Goal: Task Accomplishment & Management: Manage account settings

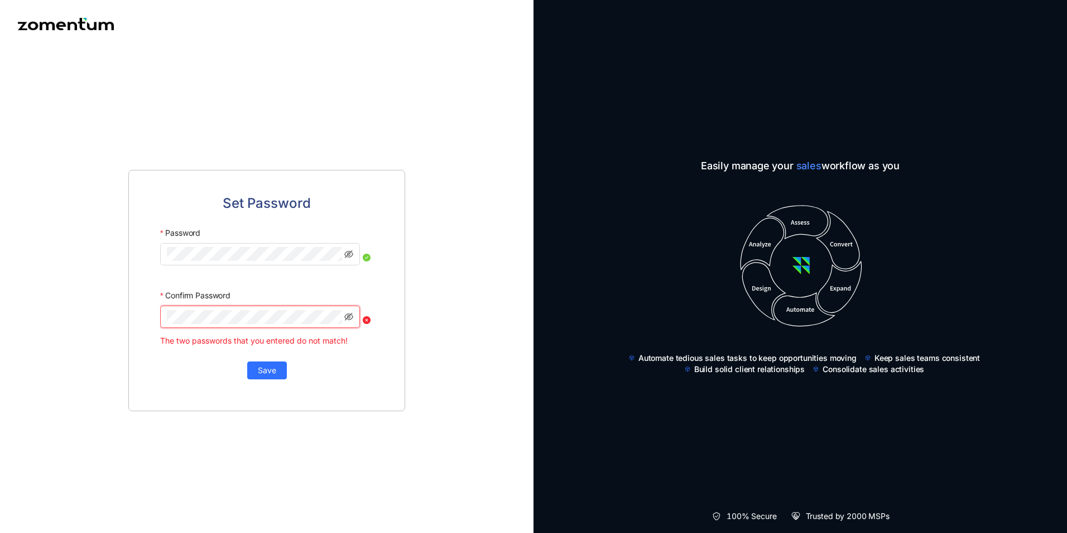
click at [377, 382] on div "Set Password Password Confirm Password The two passwords that you entered do no…" at bounding box center [266, 290] width 277 height 241
click at [31, 284] on div "Set Password Password Confirm Password The two passwords that you entered do no…" at bounding box center [267, 290] width 534 height 485
click at [276, 373] on span "Save" at bounding box center [267, 369] width 18 height 12
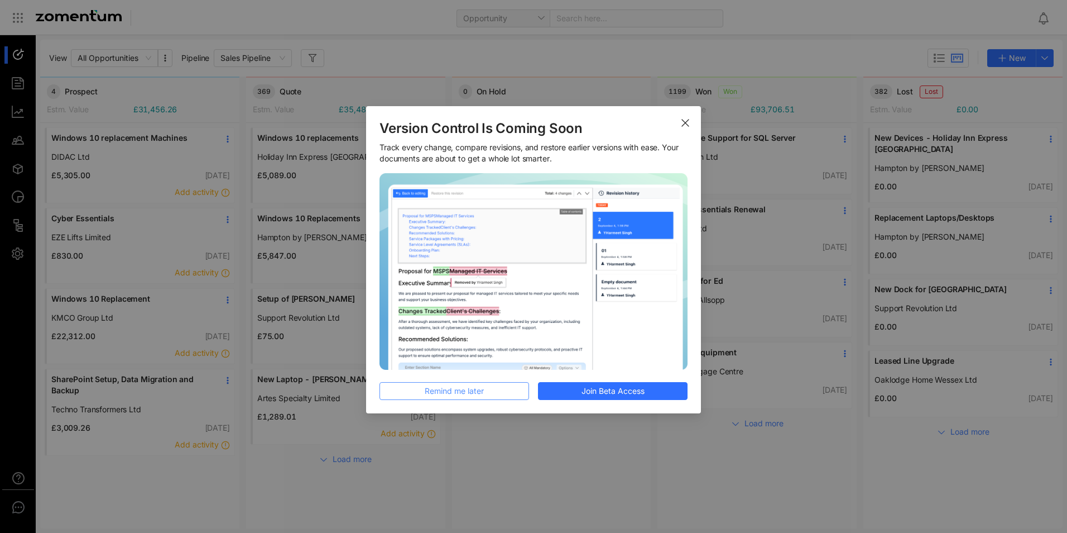
click at [480, 386] on span "Remind me later" at bounding box center [454, 391] width 59 height 12
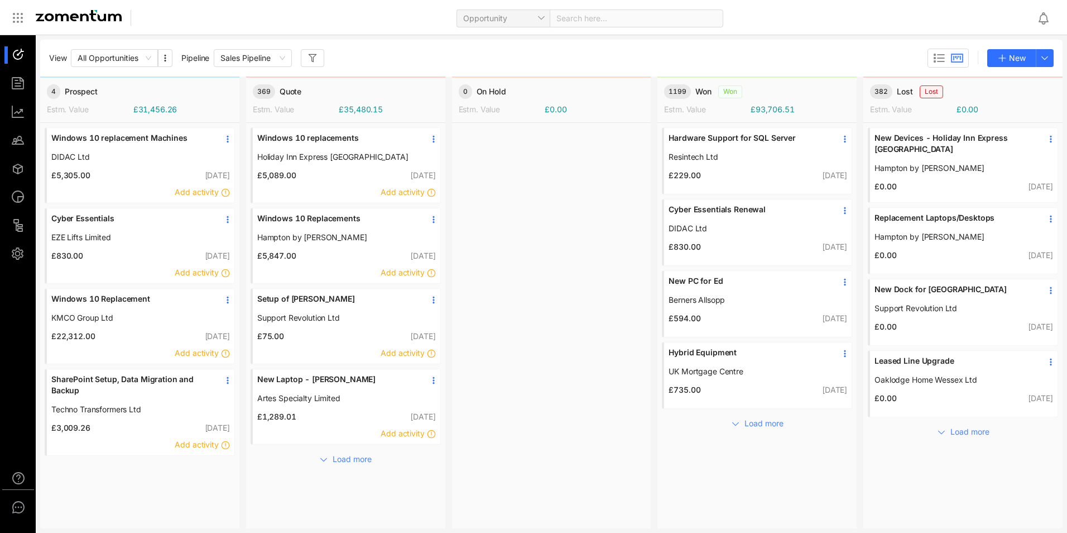
click at [341, 171] on div "£5,089.00 [DATE]" at bounding box center [347, 175] width 188 height 12
click at [436, 143] on icon at bounding box center [433, 139] width 9 height 9
click at [534, 203] on div at bounding box center [551, 325] width 199 height 404
click at [229, 143] on icon at bounding box center [227, 139] width 9 height 9
click at [564, 308] on div at bounding box center [551, 325] width 199 height 404
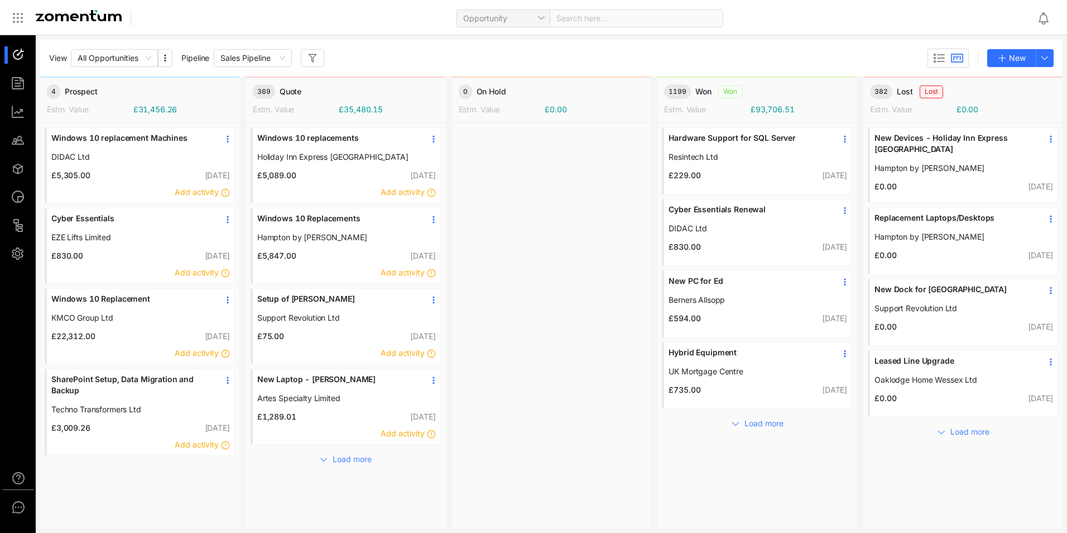
click at [573, 262] on div at bounding box center [551, 325] width 199 height 404
click at [22, 112] on div at bounding box center [23, 111] width 24 height 17
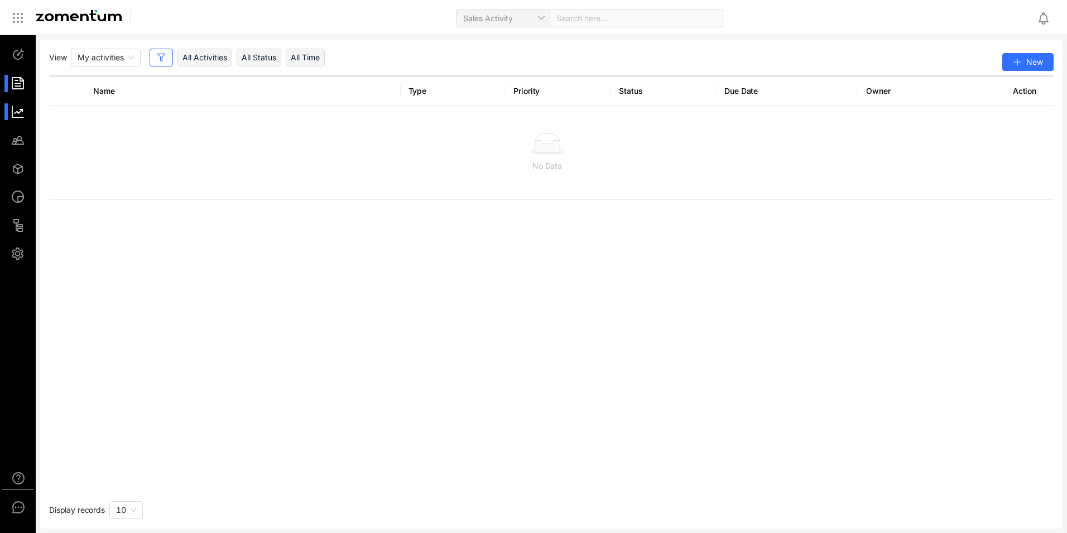
click at [15, 81] on div at bounding box center [23, 83] width 24 height 17
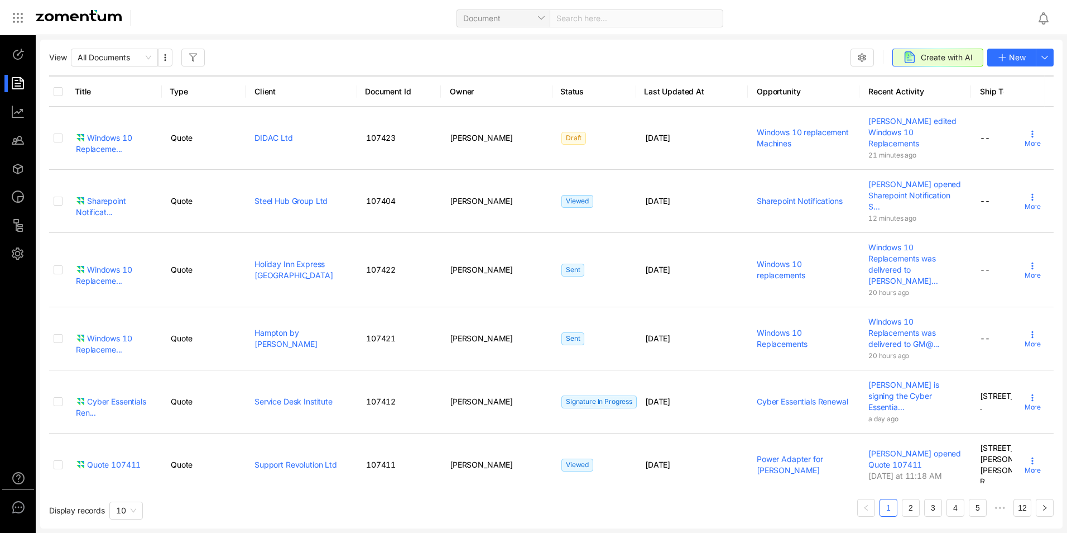
click at [1028, 136] on icon at bounding box center [1032, 134] width 9 height 9
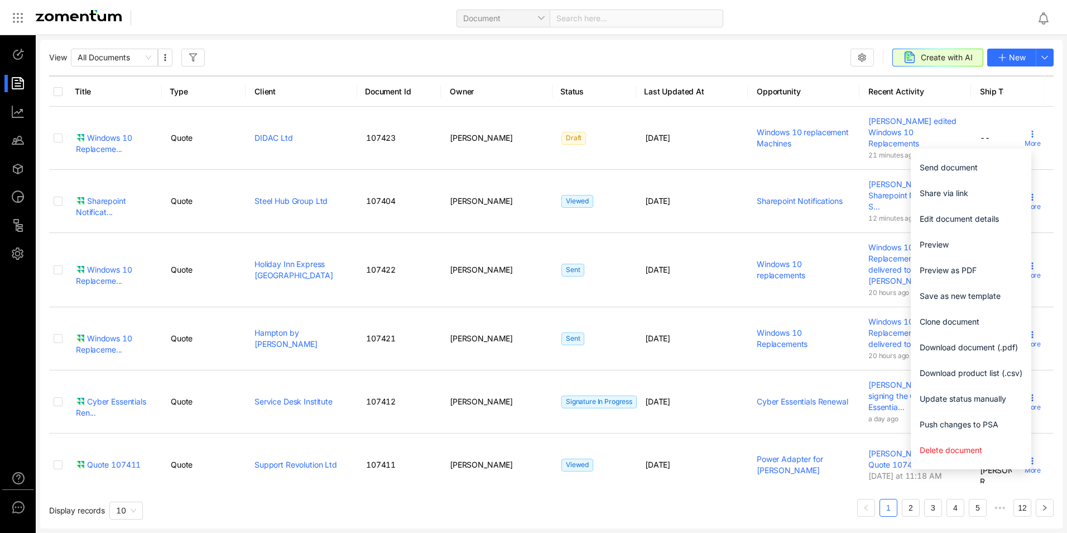
click at [951, 246] on span "Preview" at bounding box center [971, 244] width 103 height 12
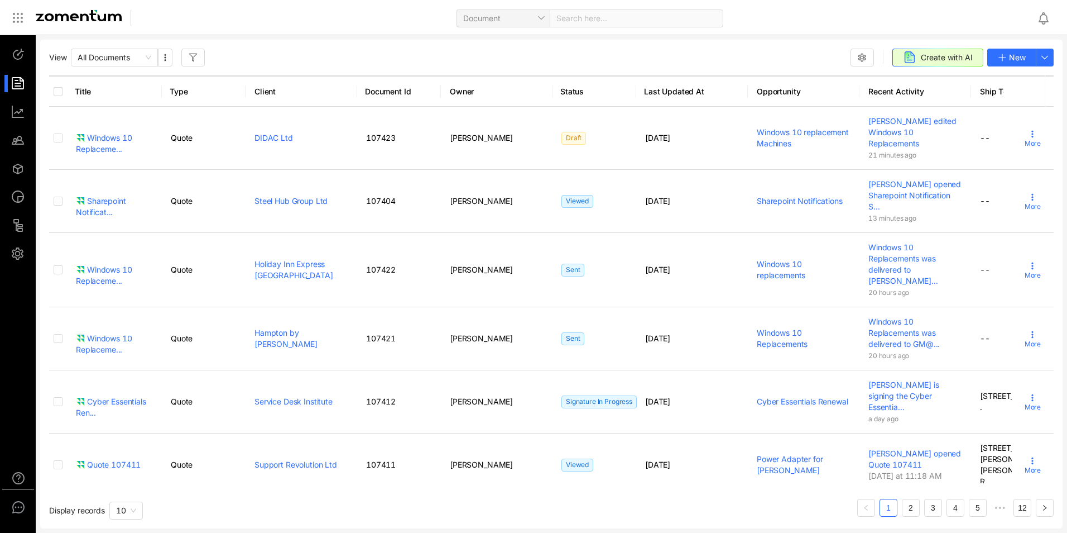
click at [1028, 195] on icon at bounding box center [1032, 197] width 9 height 9
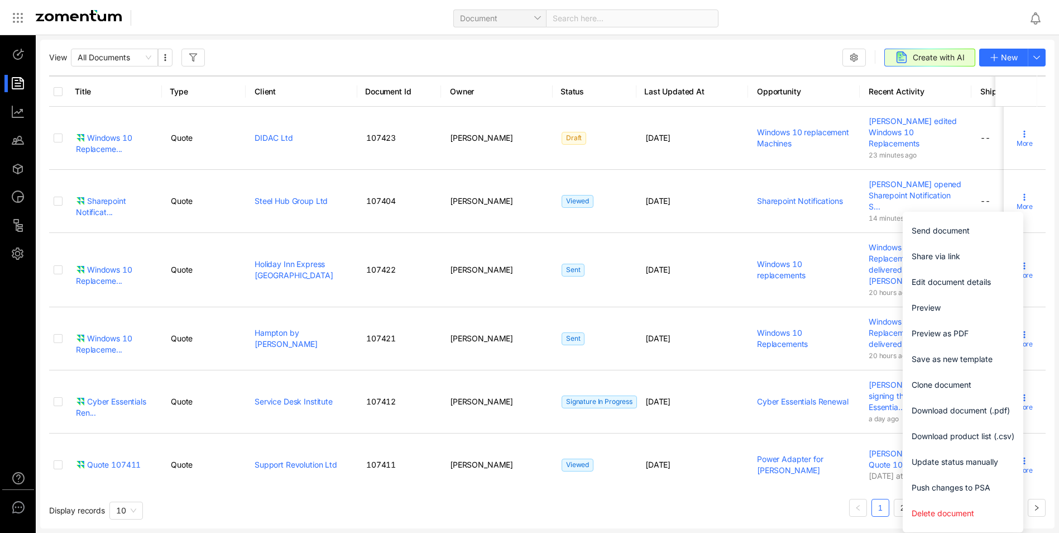
click at [969, 304] on span "Preview" at bounding box center [963, 307] width 103 height 12
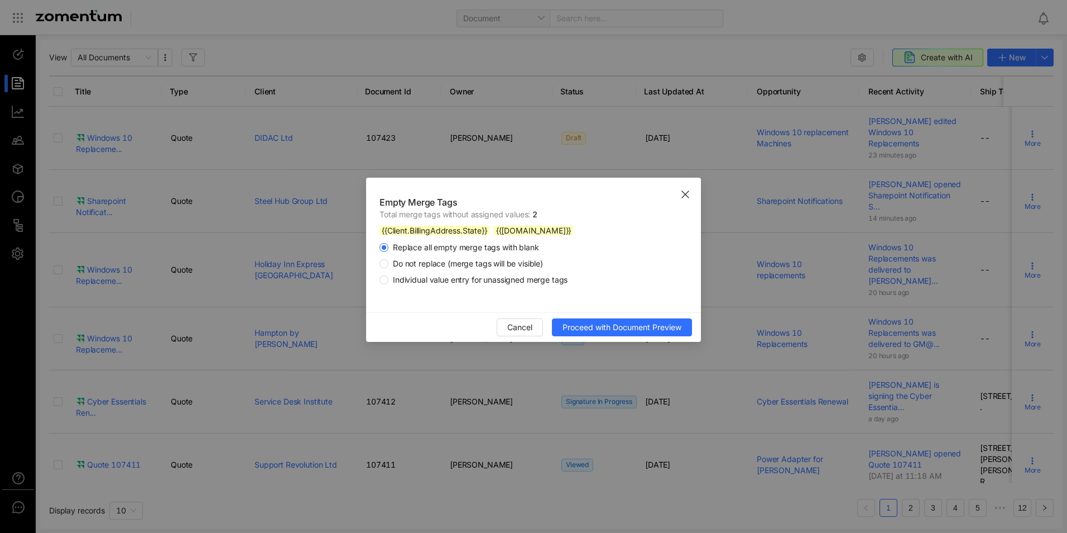
click at [689, 194] on icon "Close" at bounding box center [685, 194] width 9 height 9
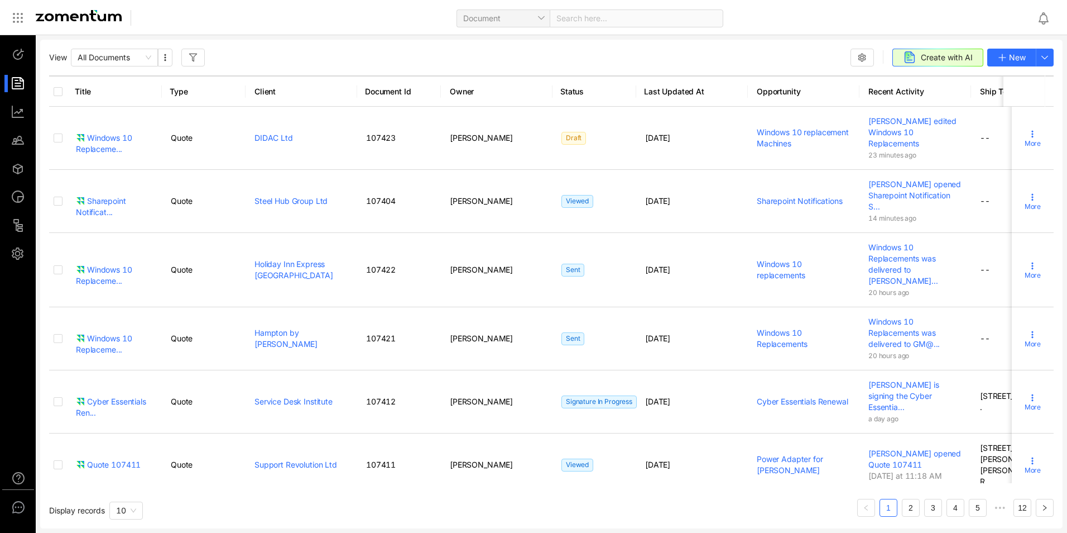
scroll to position [285, 0]
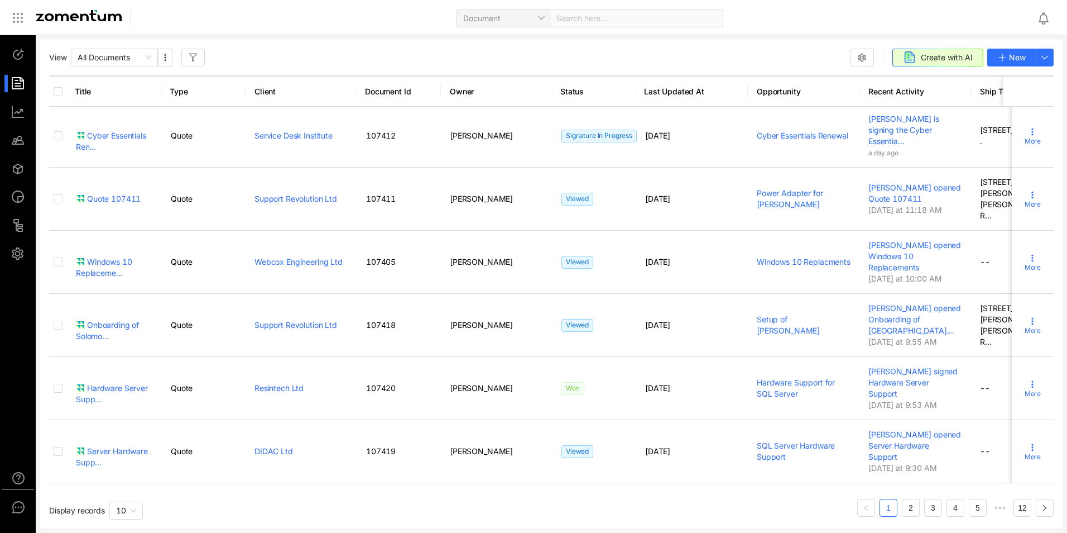
click at [127, 511] on span "10" at bounding box center [126, 510] width 20 height 17
click at [117, 487] on span "100" at bounding box center [123, 487] width 15 height 9
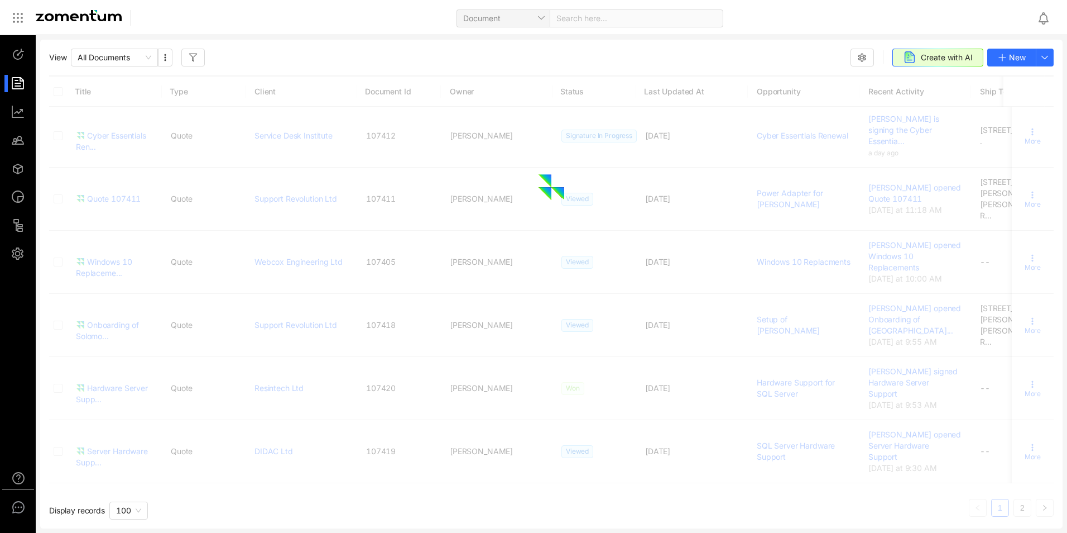
click at [319, 506] on div "Title Type Client Document Id Owner Status Last Updated At Opportunity Recent A…" at bounding box center [551, 295] width 1005 height 441
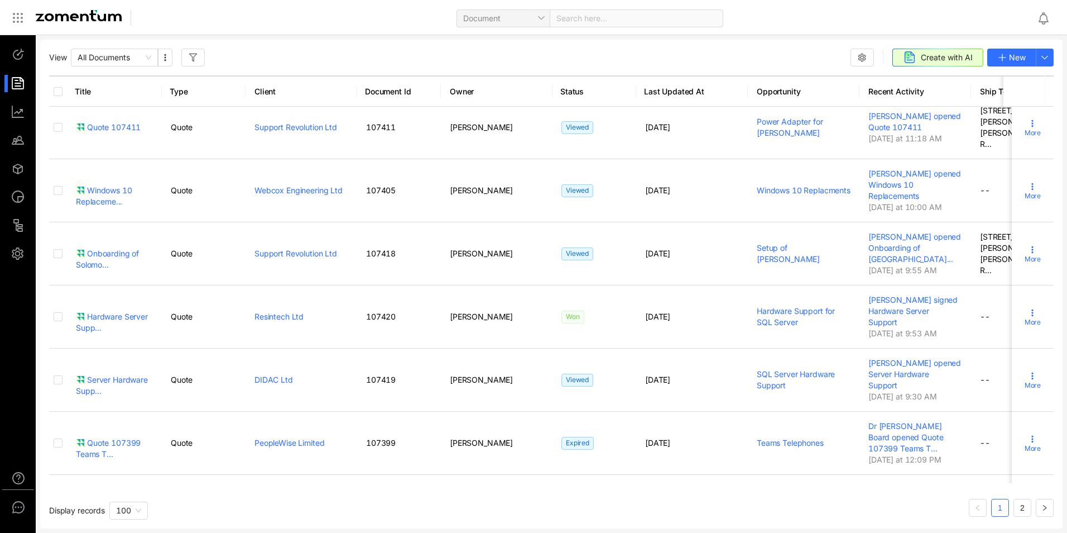
scroll to position [342, 0]
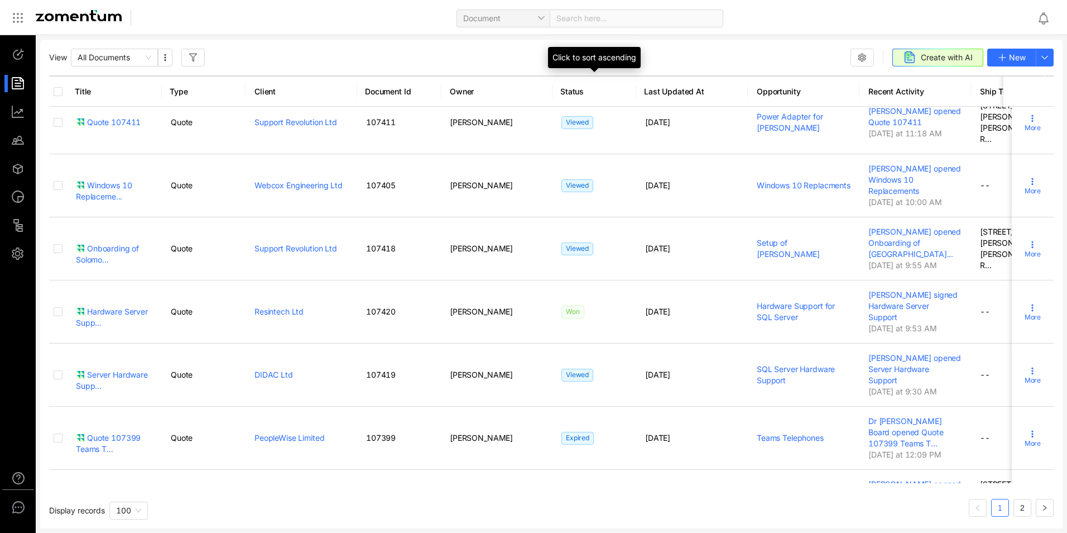
click at [571, 82] on div "Status" at bounding box center [595, 91] width 84 height 27
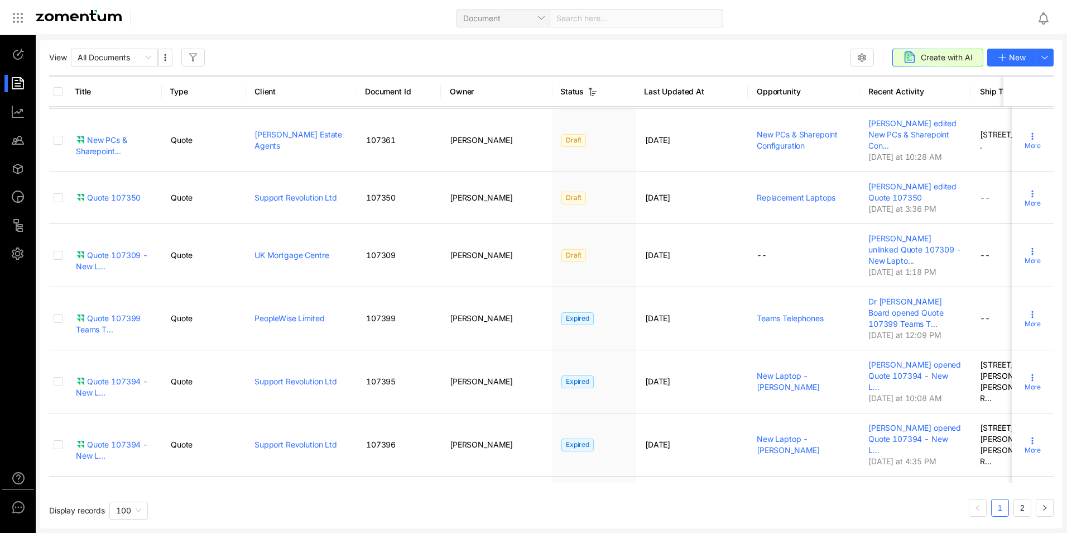
scroll to position [526, 0]
click at [567, 80] on div "Status" at bounding box center [595, 91] width 84 height 27
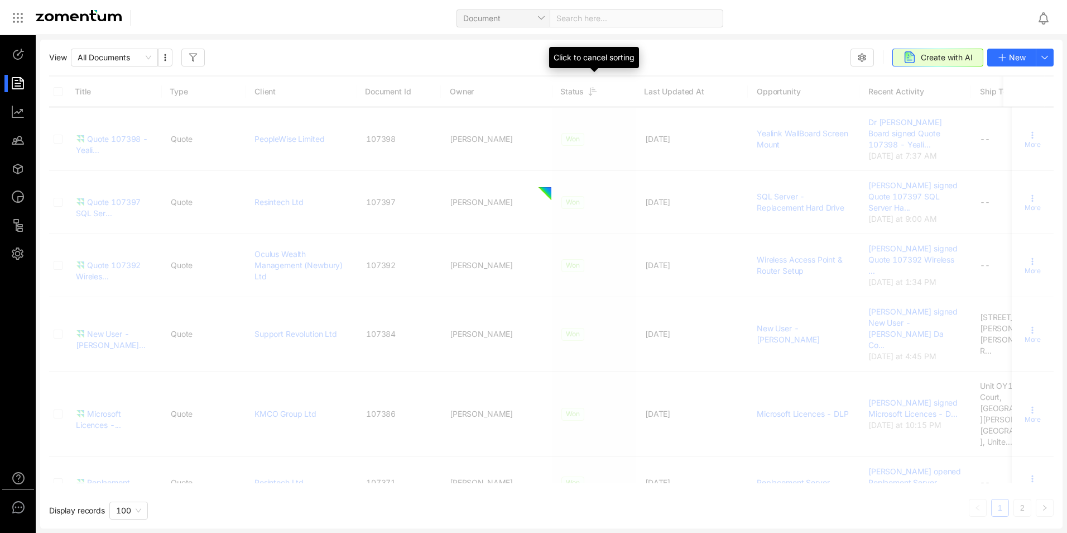
scroll to position [0, 0]
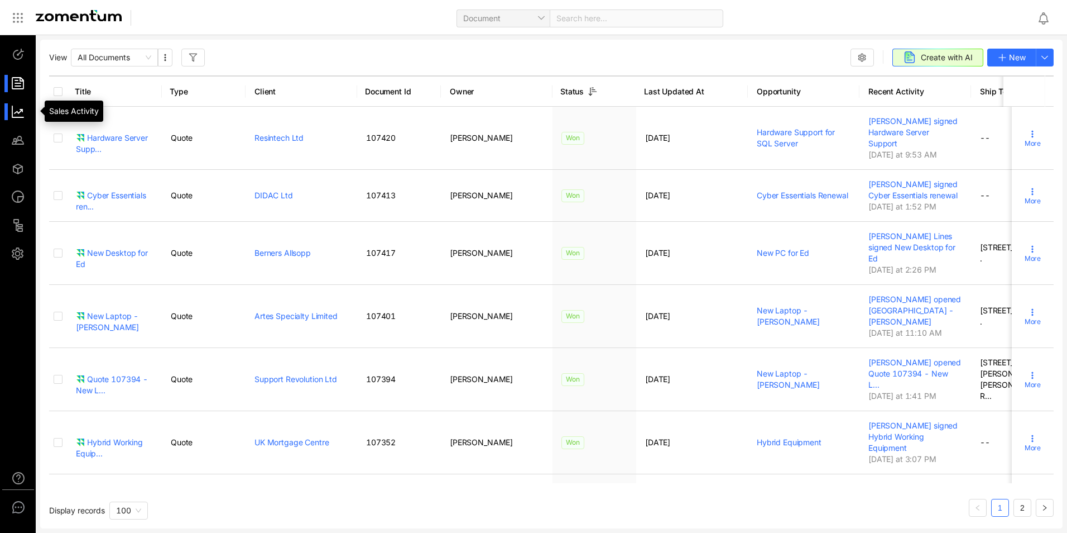
click at [24, 114] on div at bounding box center [23, 111] width 24 height 17
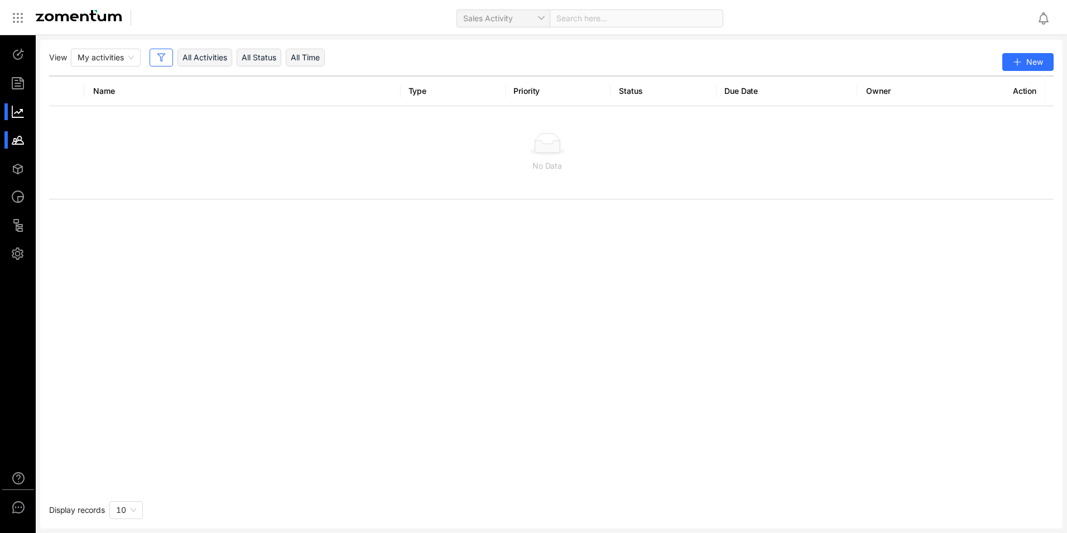
click at [15, 142] on div at bounding box center [23, 139] width 24 height 17
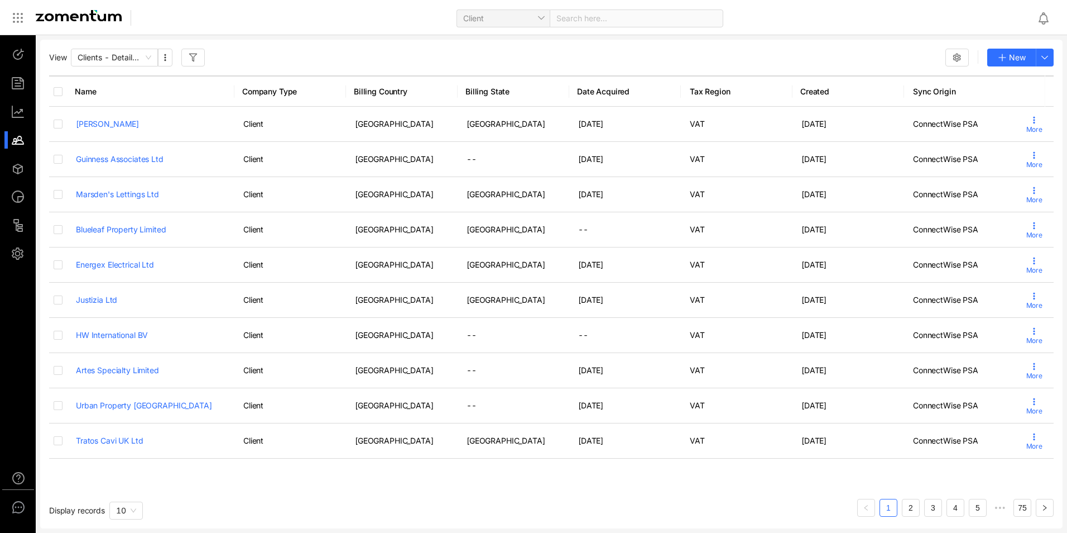
click at [114, 509] on div "10" at bounding box center [125, 510] width 33 height 18
click at [116, 488] on div "100" at bounding box center [125, 488] width 33 height 18
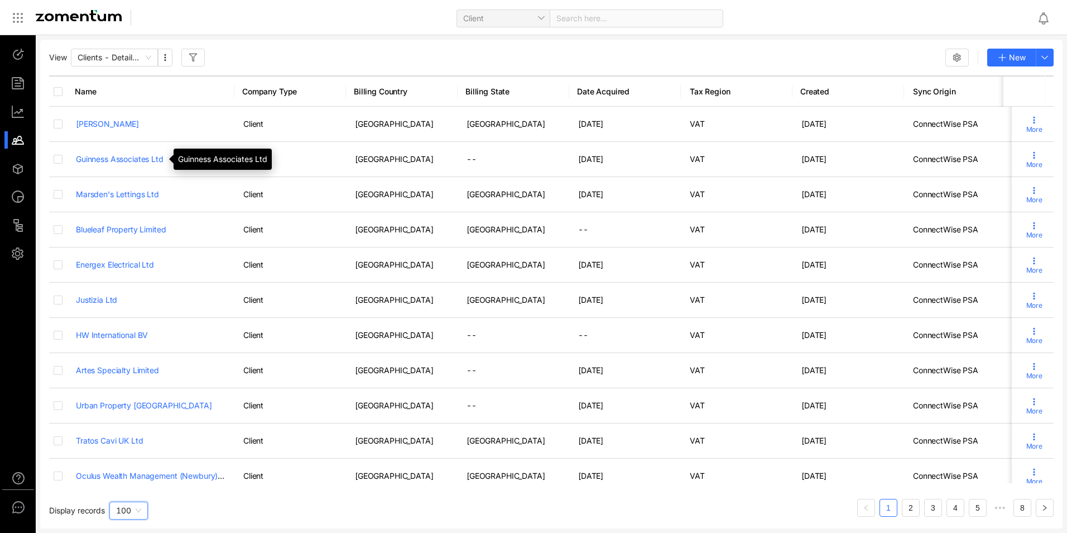
click at [148, 157] on link "Guinness Associates Ltd" at bounding box center [120, 158] width 88 height 9
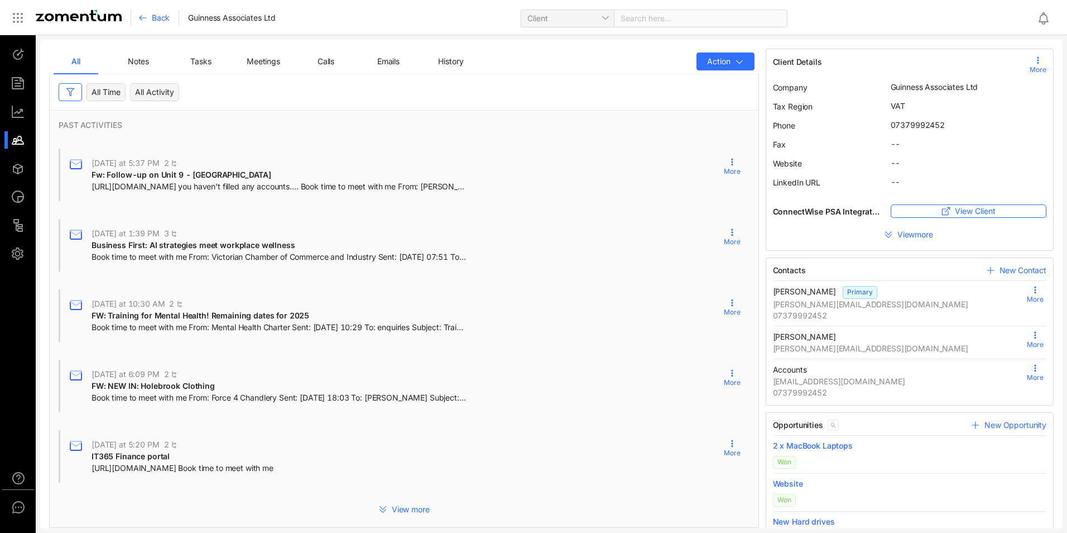
click at [157, 178] on span "Fw: Follow-up on Unit 9 - [GEOGRAPHIC_DATA]" at bounding box center [182, 174] width 180 height 9
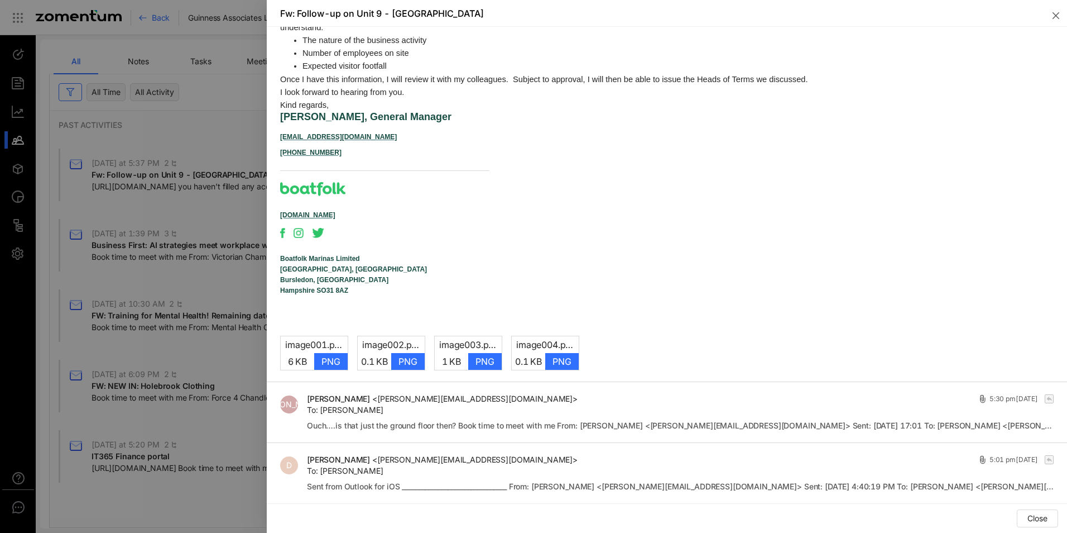
scroll to position [461, 0]
click at [571, 469] on div "To: [PERSON_NAME]" at bounding box center [680, 470] width 747 height 11
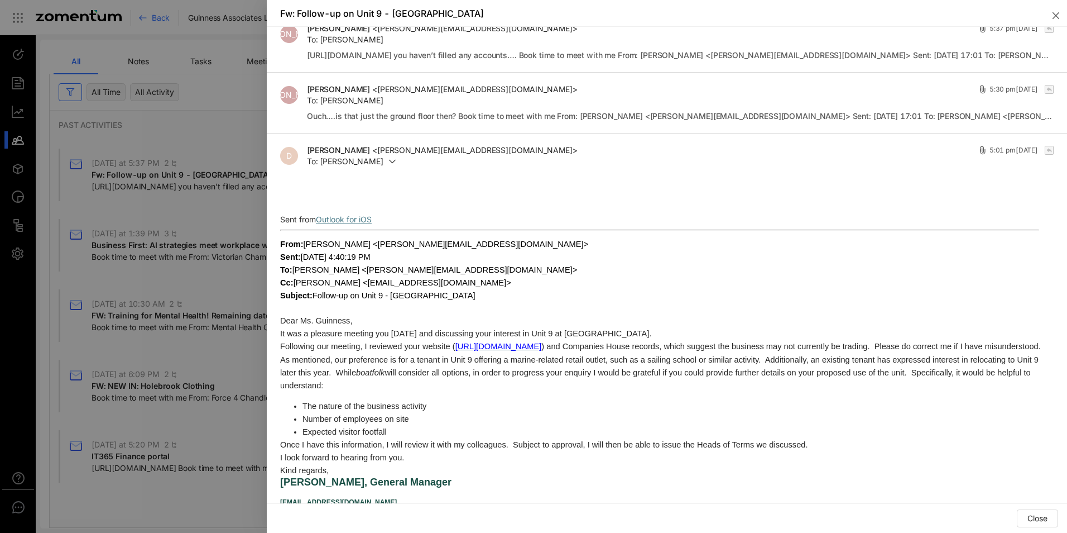
scroll to position [0, 0]
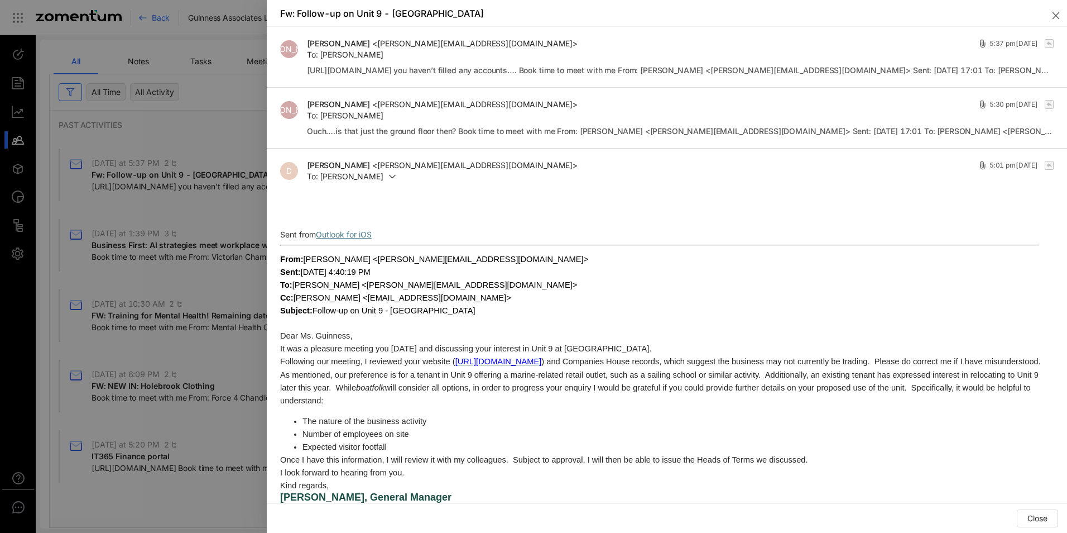
click at [556, 119] on div "To: [PERSON_NAME]" at bounding box center [680, 115] width 747 height 11
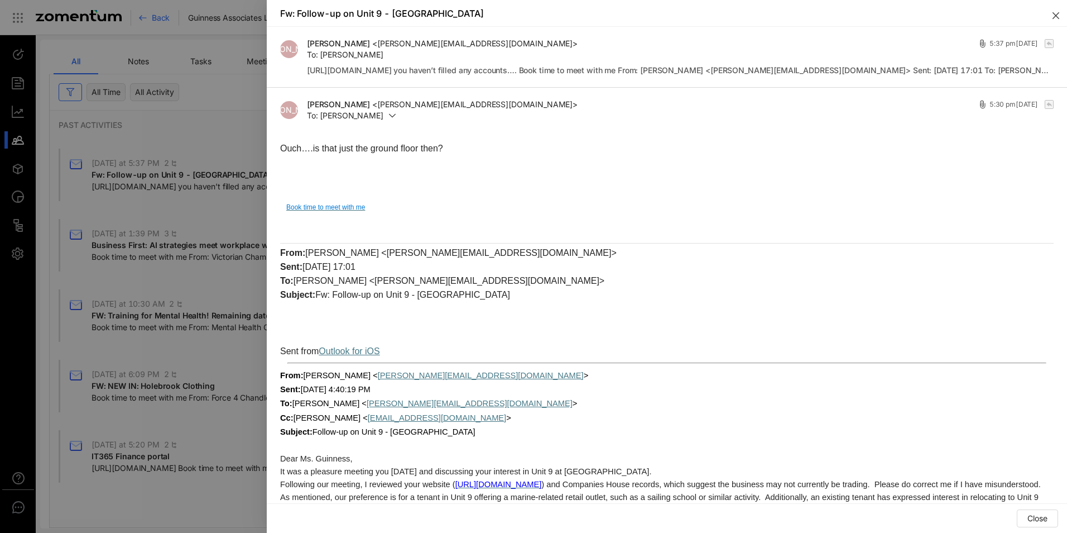
click at [1056, 14] on icon "close" at bounding box center [1056, 15] width 9 height 9
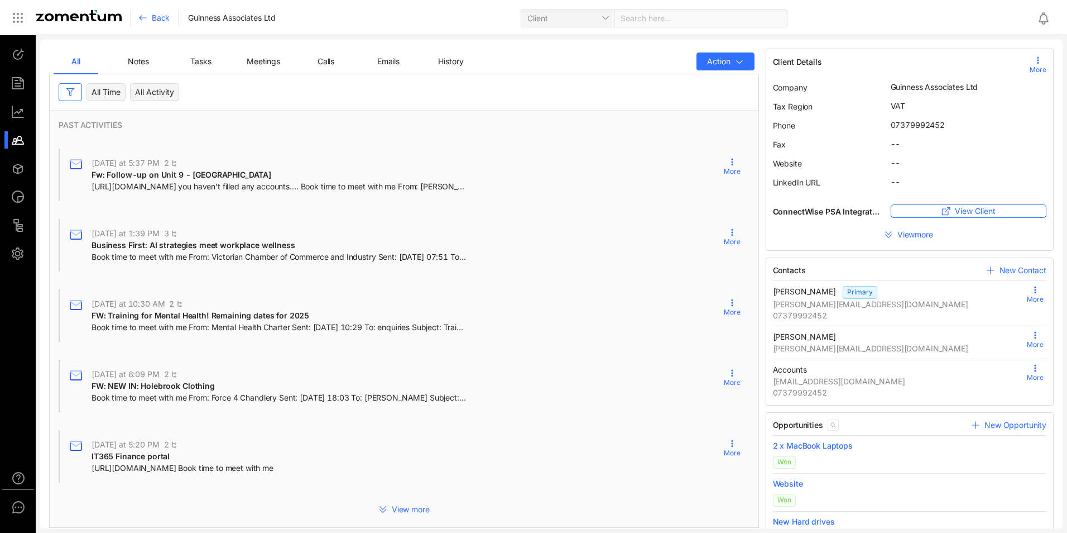
click at [153, 17] on span "Back" at bounding box center [161, 17] width 18 height 11
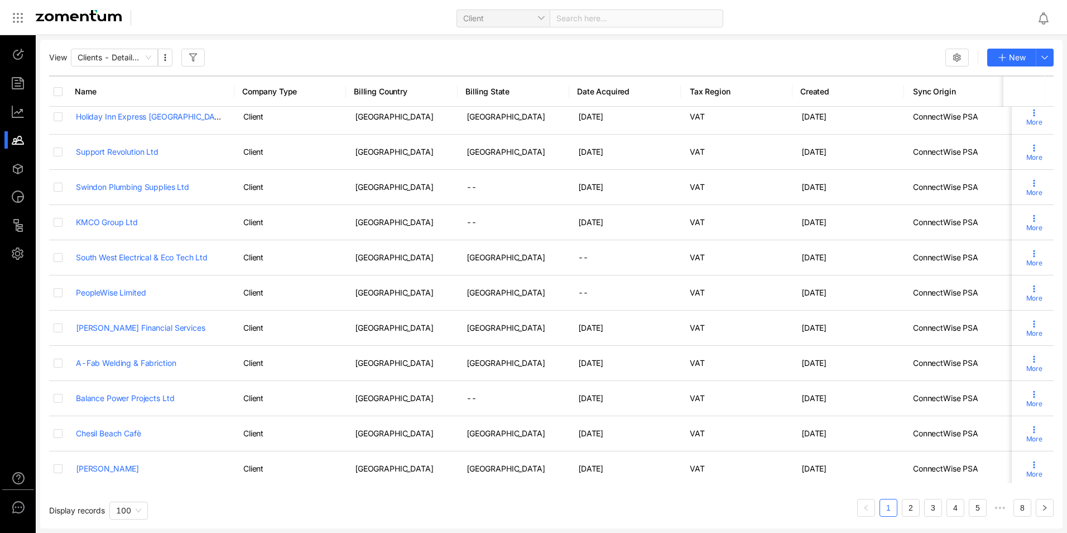
scroll to position [407, 0]
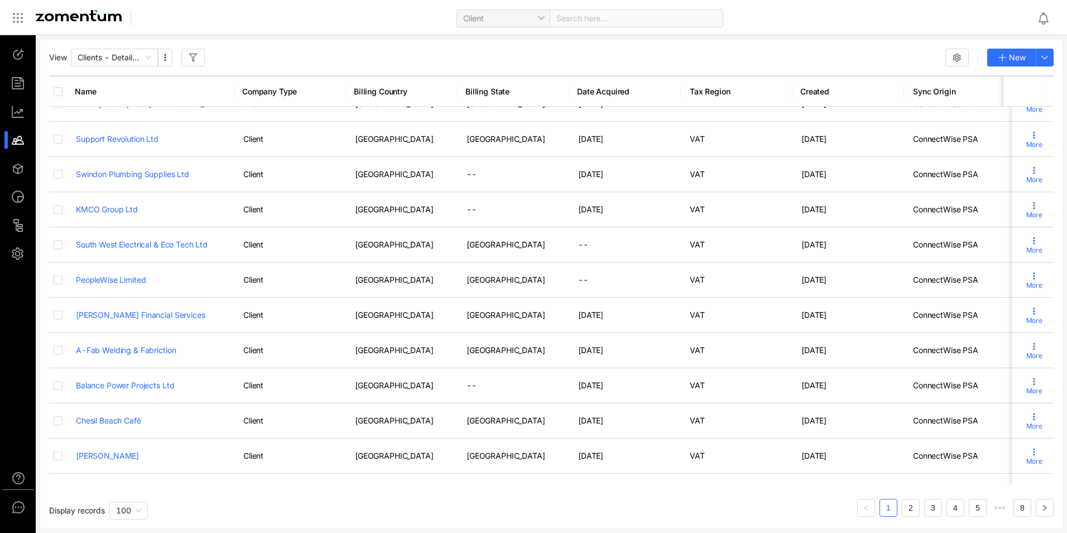
click at [118, 205] on link "KMCO Group Ltd" at bounding box center [107, 208] width 62 height 9
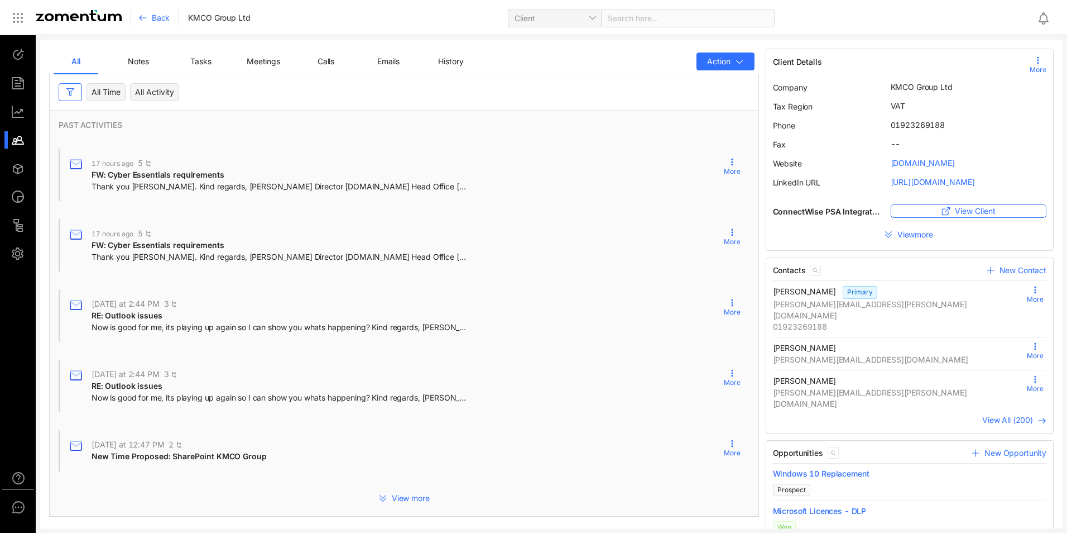
scroll to position [264, 0]
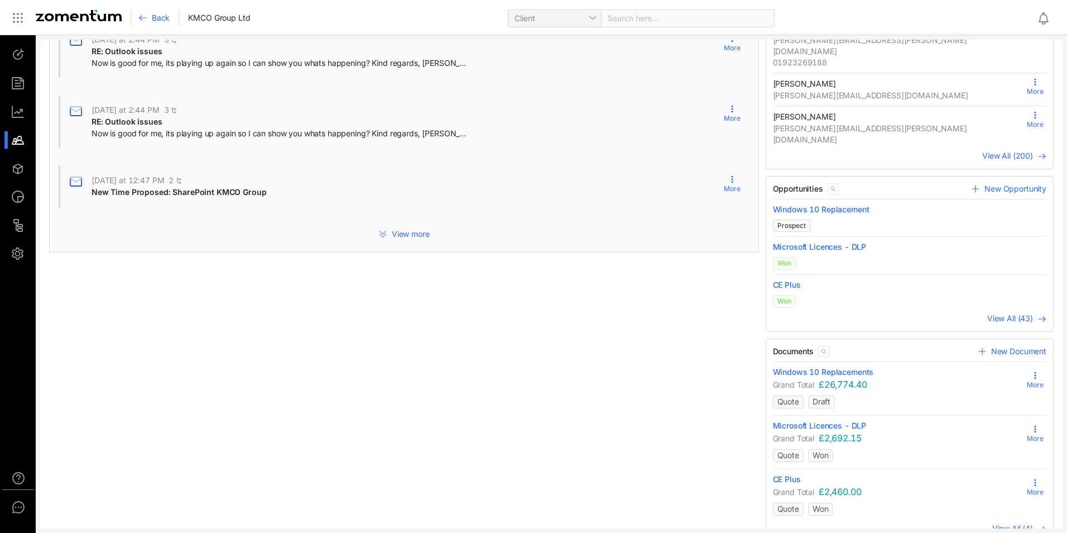
click at [410, 237] on span "View more" at bounding box center [411, 233] width 38 height 11
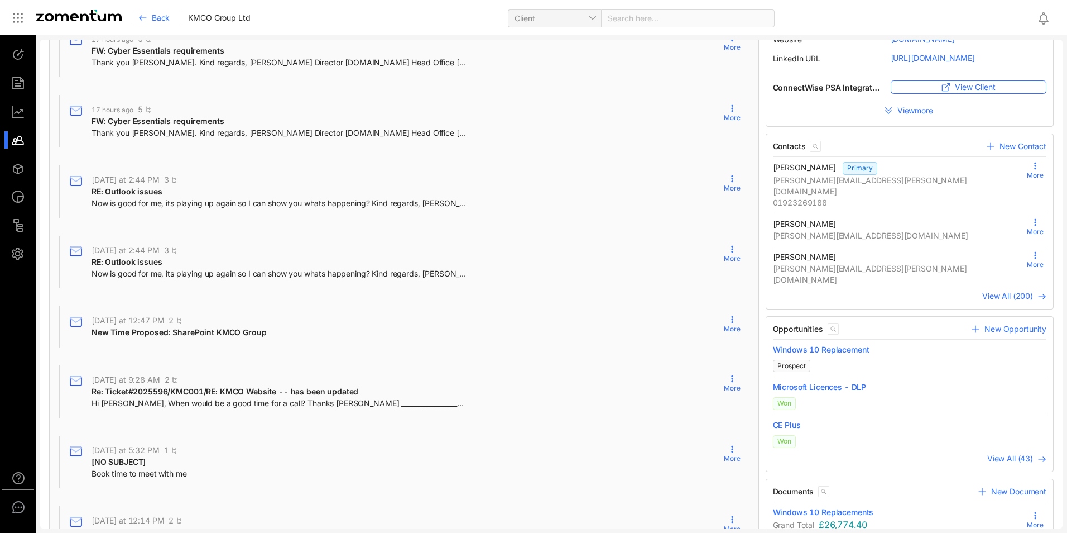
scroll to position [0, 0]
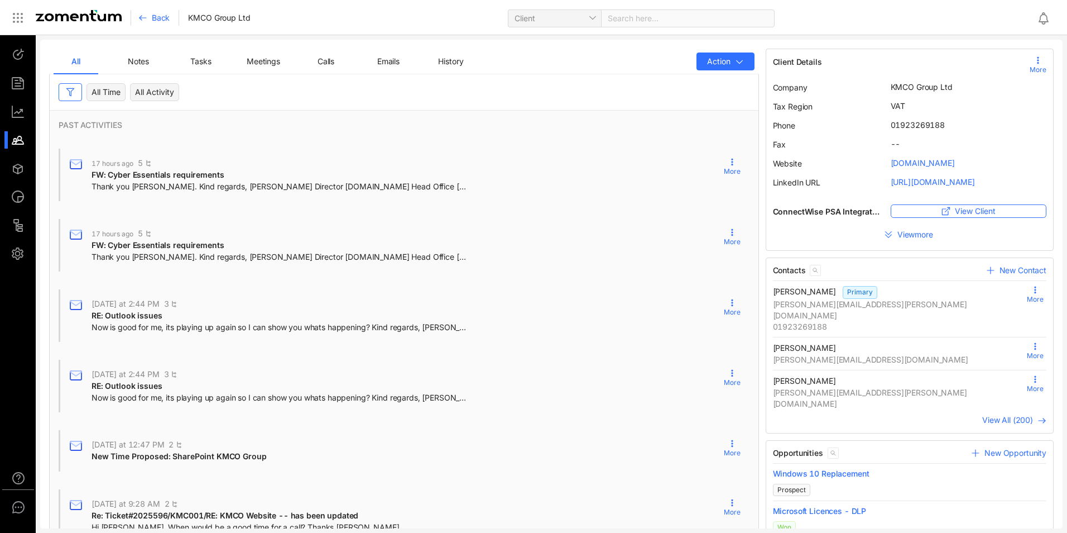
click at [232, 248] on div "FW: Cyber Essentials requirements" at bounding box center [279, 245] width 375 height 12
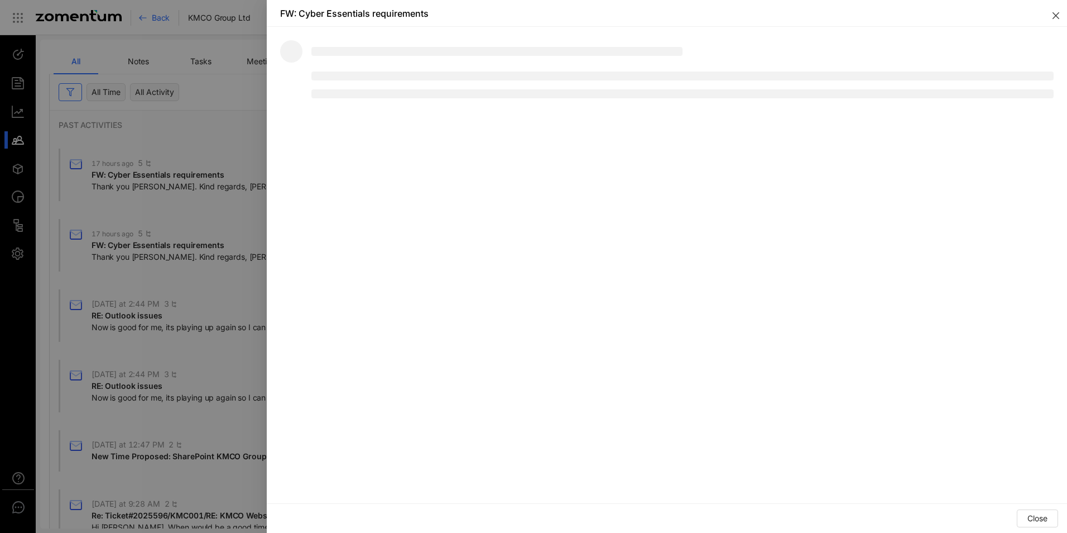
click at [1058, 23] on button "Close" at bounding box center [1054, 13] width 27 height 27
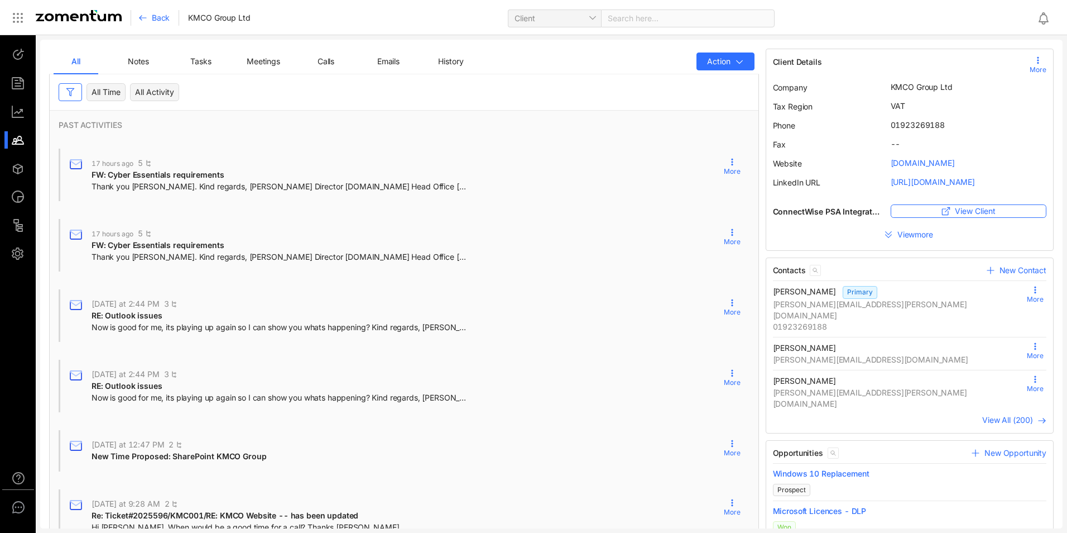
click at [243, 323] on span "Now is good for me, its playing up again so I can show you whats happening? Kin…" at bounding box center [279, 327] width 375 height 11
click at [117, 315] on span "RE: Outlook issues" at bounding box center [127, 314] width 70 height 9
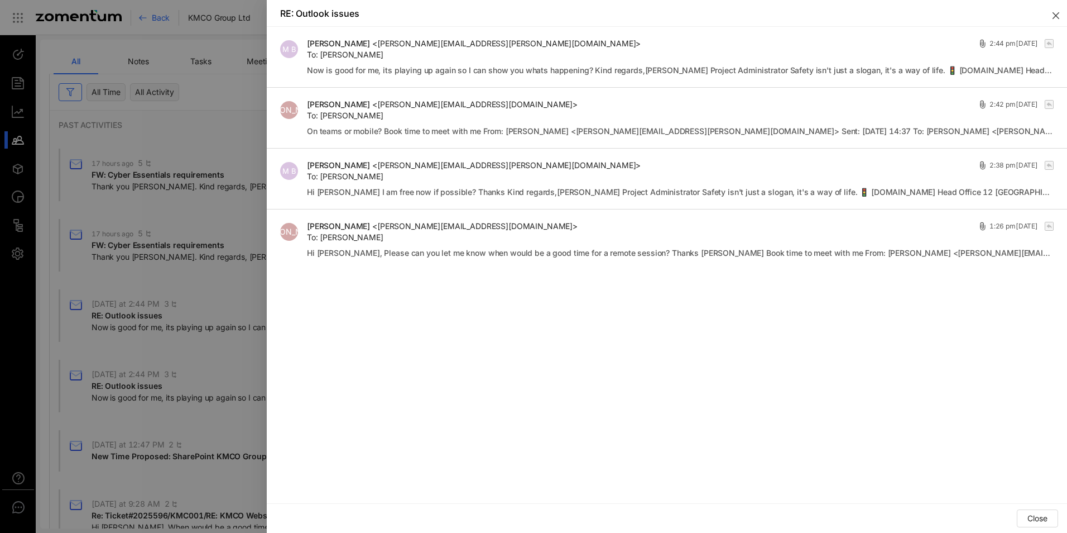
click at [1053, 16] on icon "close" at bounding box center [1056, 15] width 9 height 9
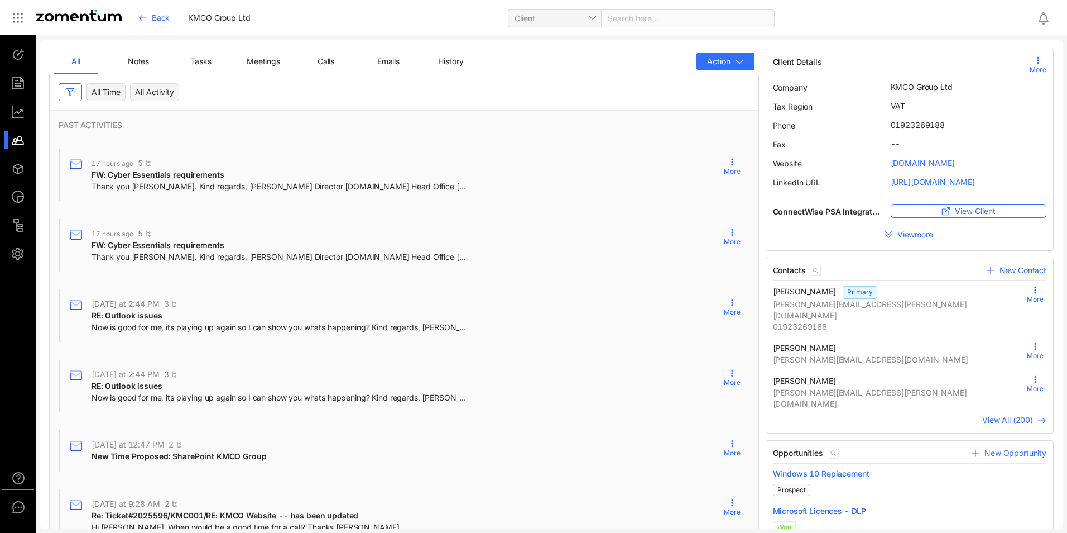
click at [157, 17] on span "Back" at bounding box center [161, 17] width 18 height 11
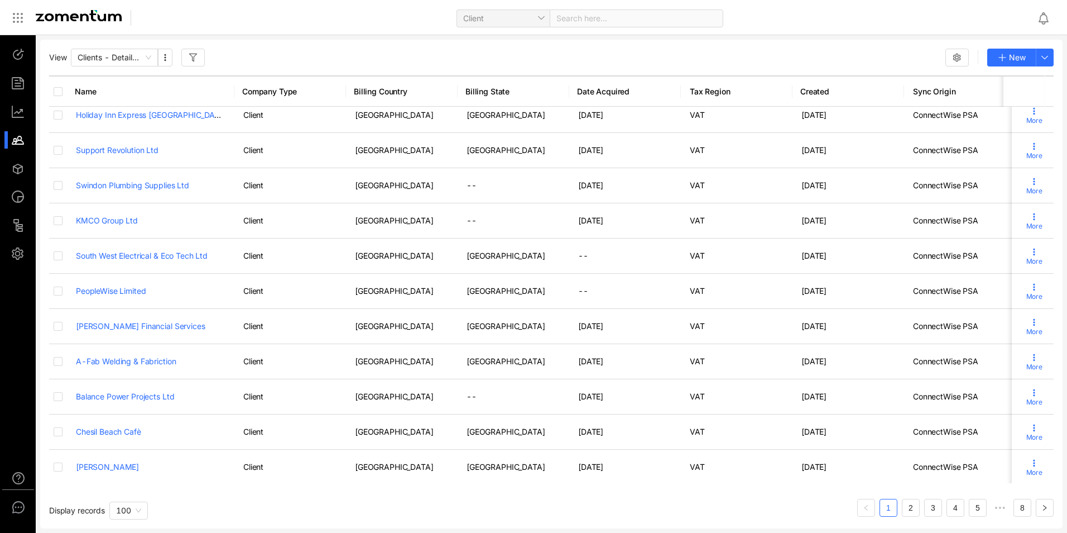
scroll to position [430, 0]
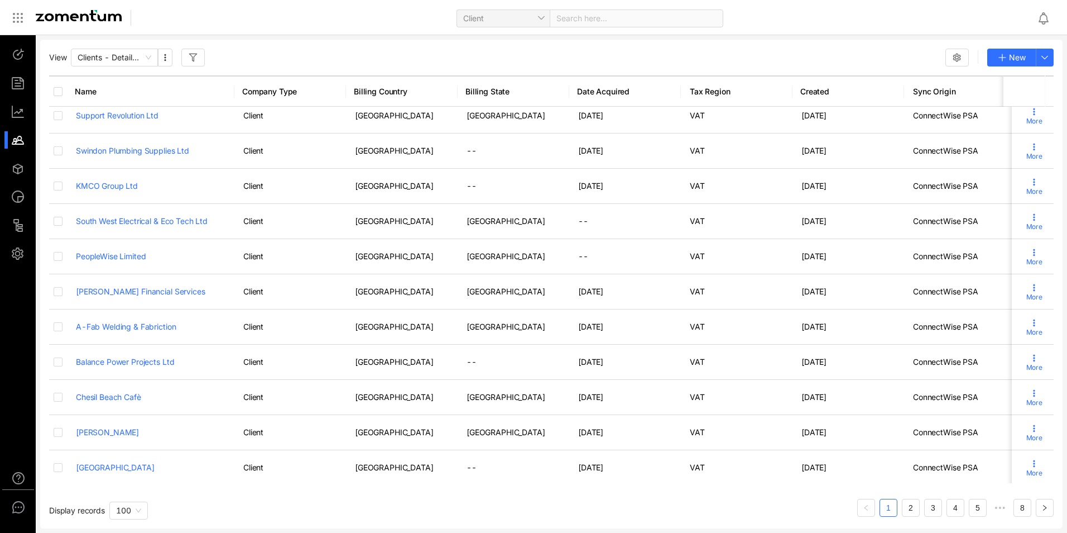
click at [231, 365] on td "Balance Power Projects Ltd" at bounding box center [150, 361] width 167 height 35
click at [148, 361] on link "Balance Power Projects Ltd" at bounding box center [125, 361] width 98 height 9
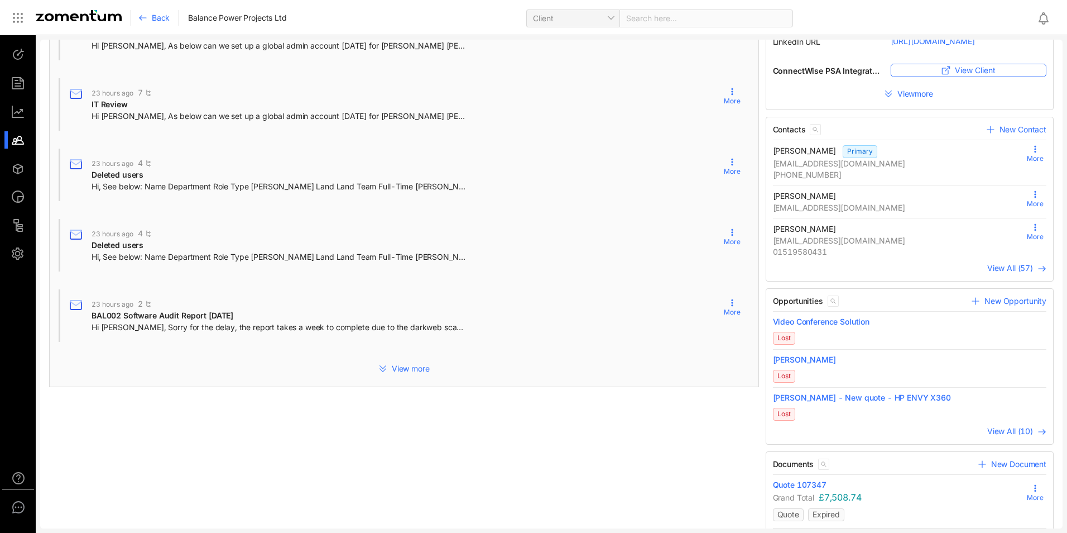
scroll to position [194, 0]
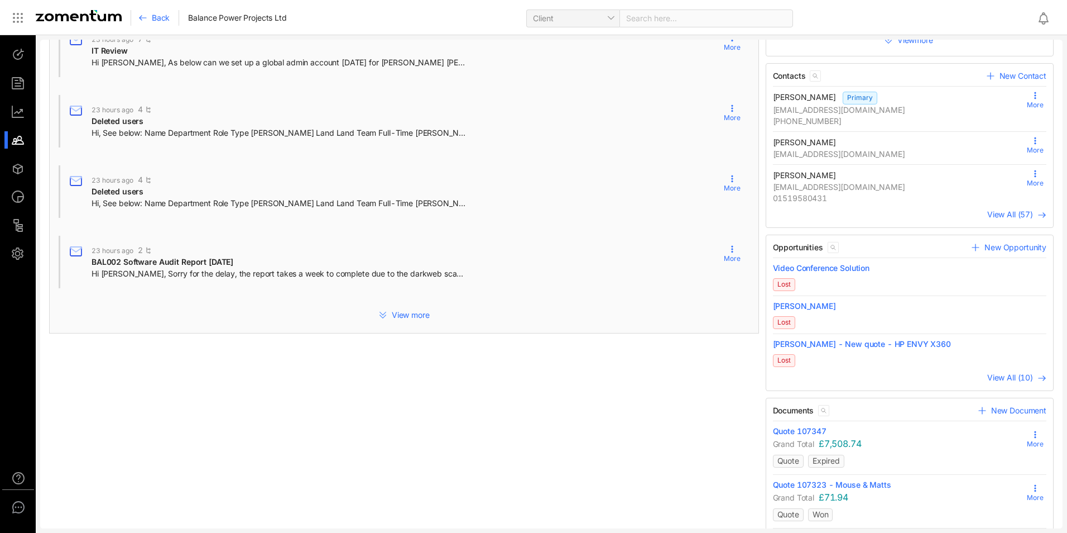
click at [413, 315] on span "View more" at bounding box center [411, 314] width 38 height 11
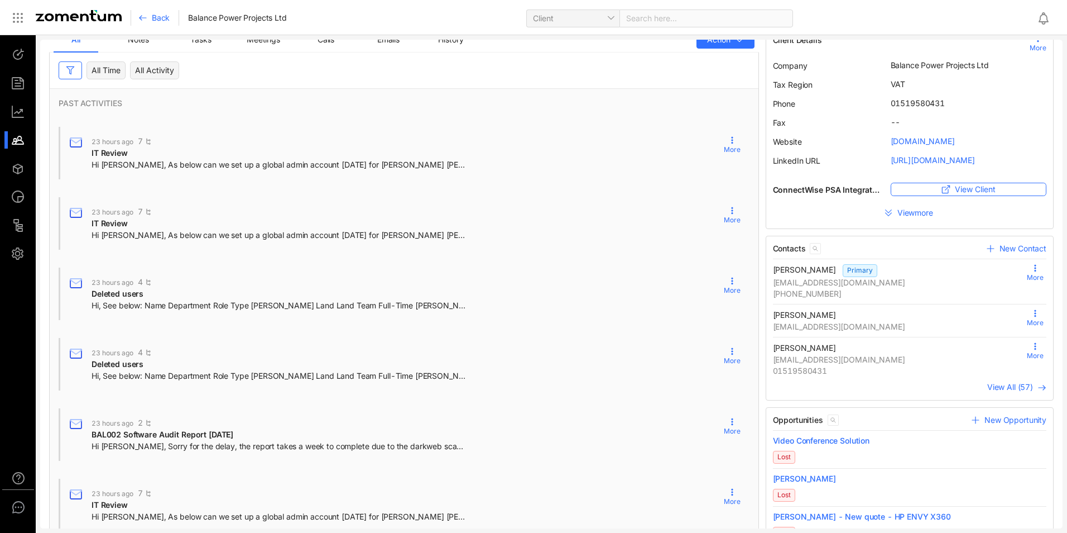
scroll to position [0, 0]
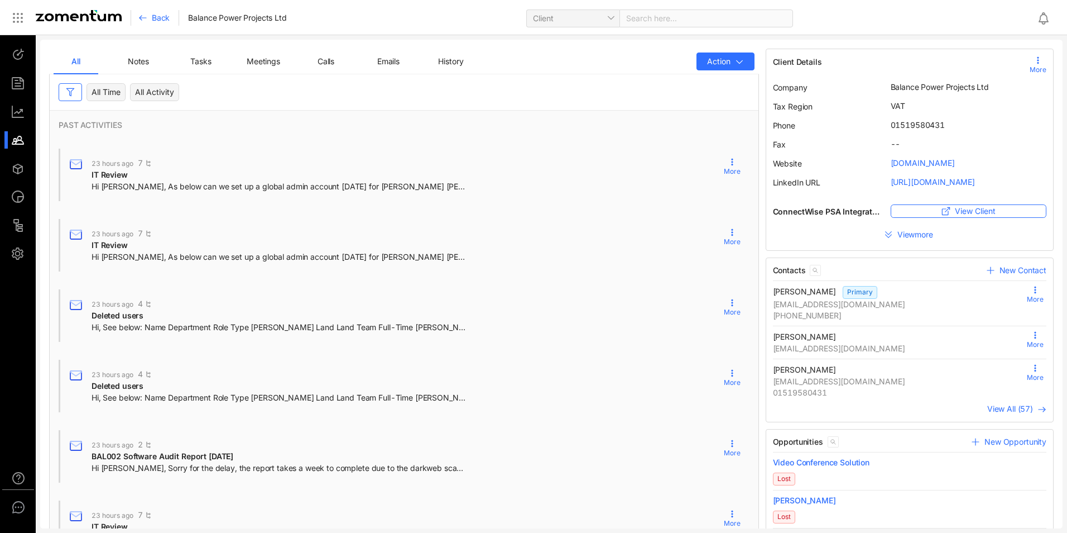
click at [255, 183] on span "Hi [PERSON_NAME], As below can we set up a global admin account [DATE] for [PER…" at bounding box center [279, 186] width 375 height 11
click at [108, 171] on span "IT Review" at bounding box center [110, 174] width 36 height 9
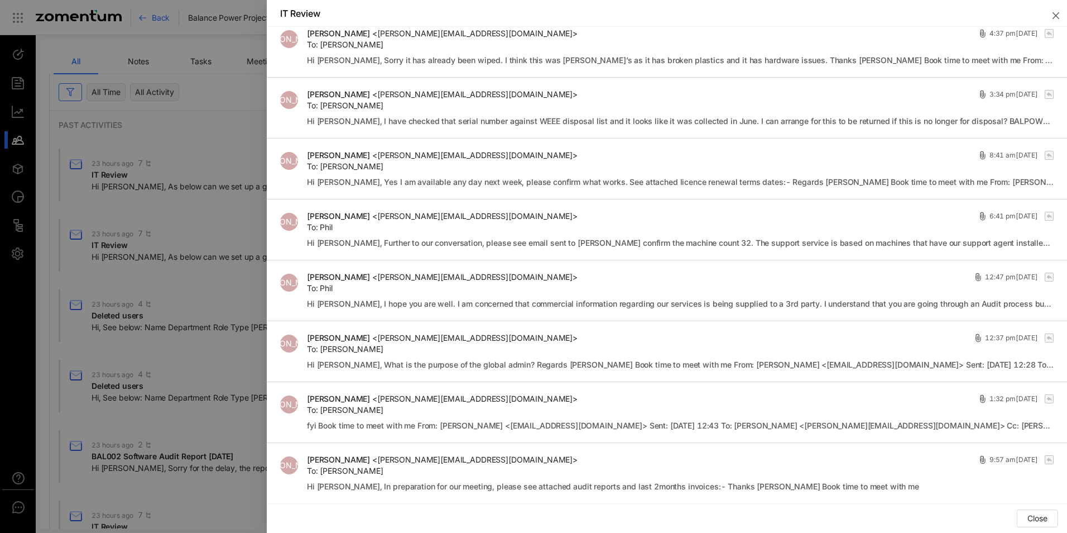
scroll to position [2157, 0]
drag, startPoint x: 198, startPoint y: 339, endPoint x: 169, endPoint y: 404, distance: 71.0
click at [198, 339] on div at bounding box center [533, 266] width 1067 height 533
click at [1053, 20] on icon "close" at bounding box center [1056, 15] width 9 height 9
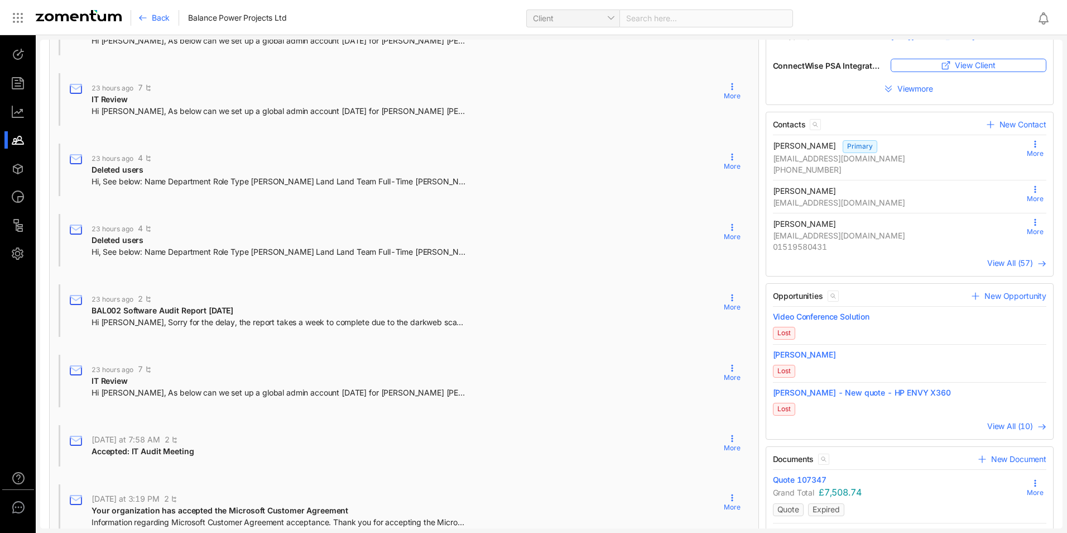
scroll to position [349, 0]
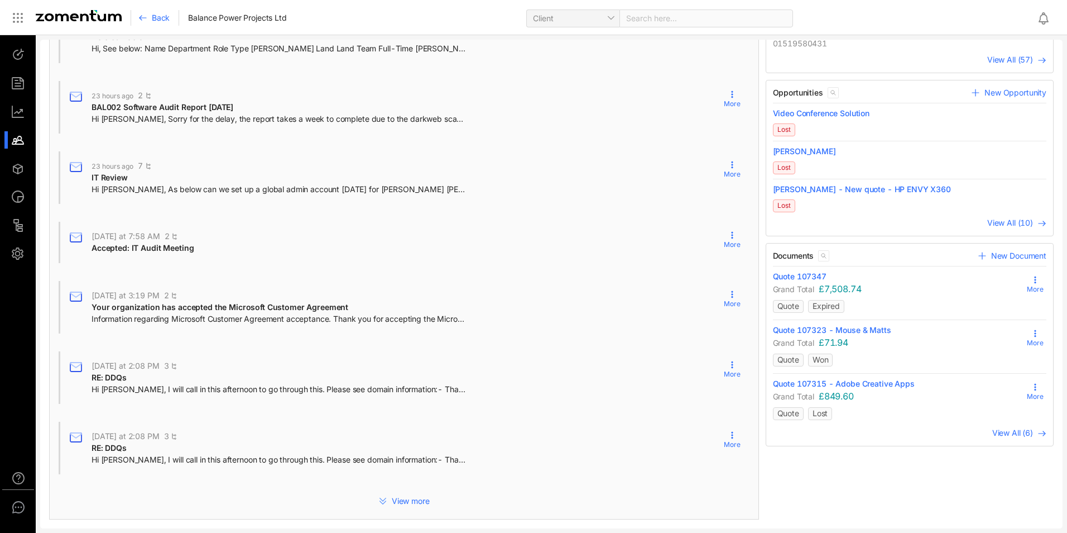
click at [416, 502] on span "View more" at bounding box center [411, 500] width 38 height 11
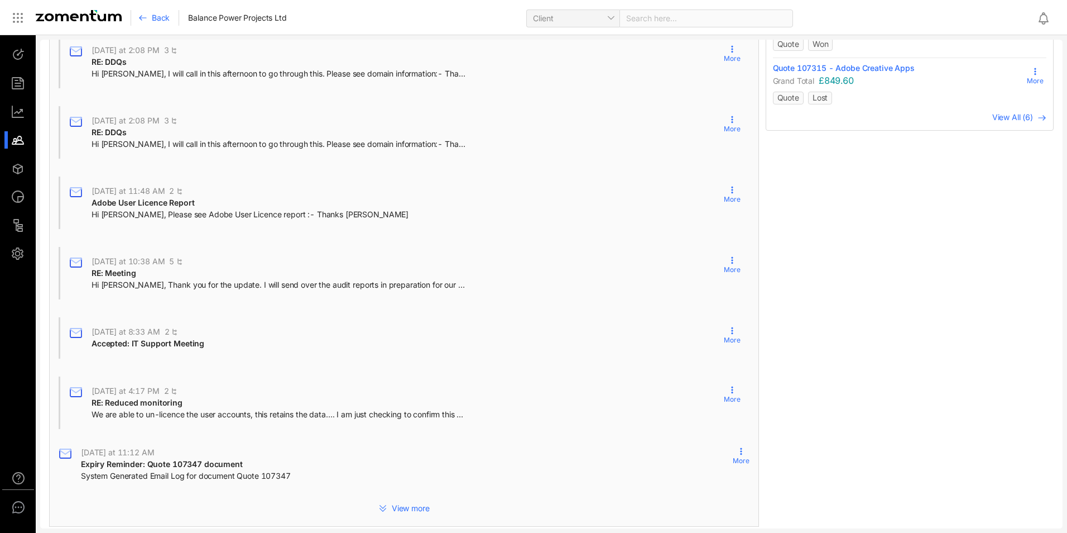
scroll to position [672, 0]
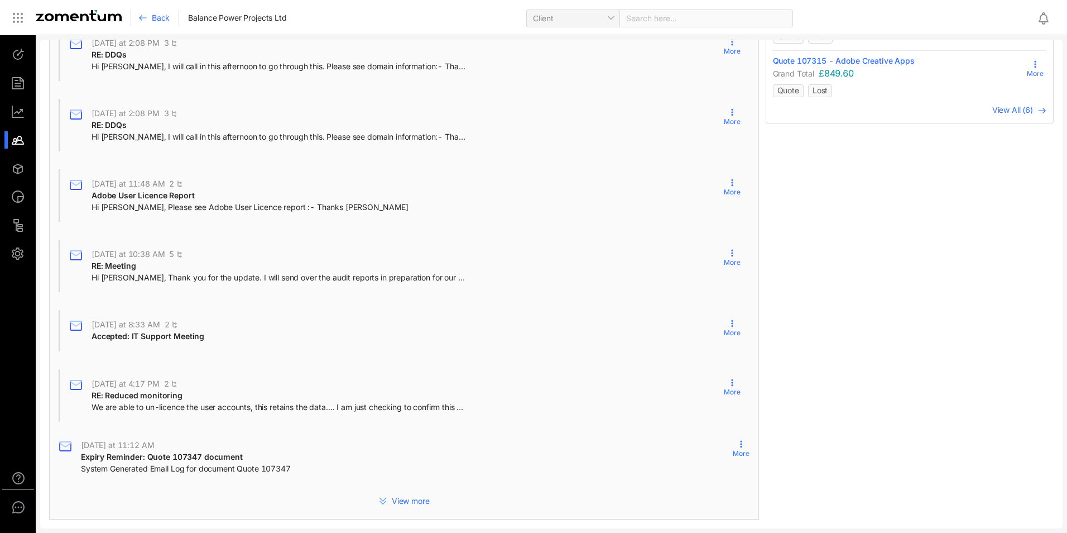
click at [401, 499] on span "View more" at bounding box center [411, 500] width 38 height 11
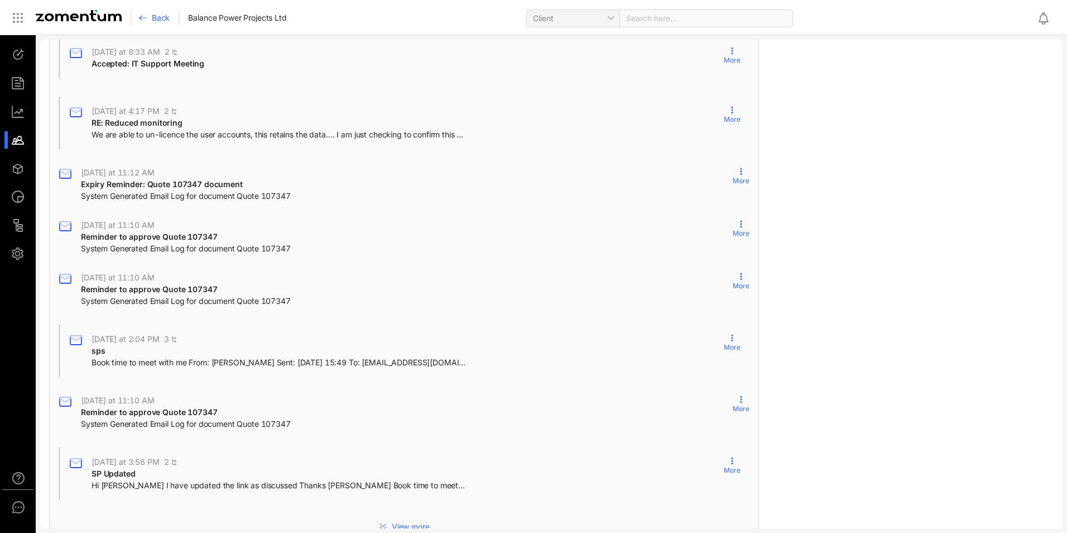
scroll to position [970, 0]
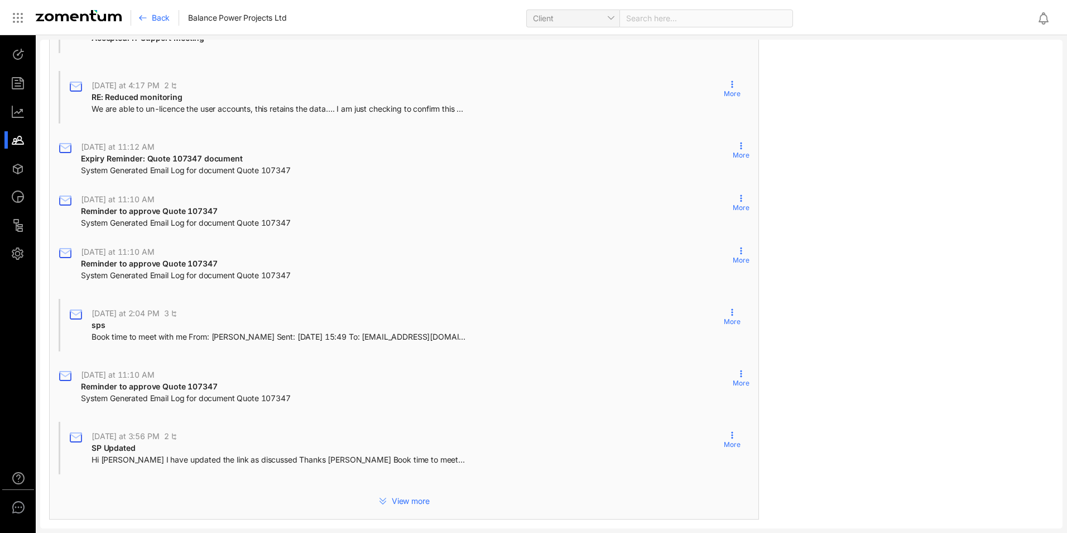
click at [410, 501] on span "View more" at bounding box center [411, 500] width 38 height 11
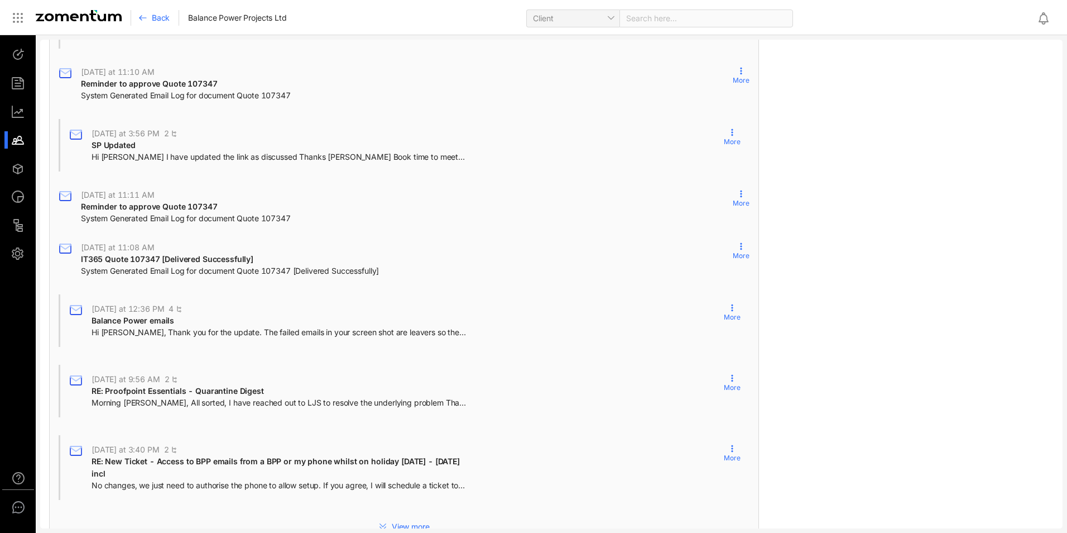
scroll to position [1286, 0]
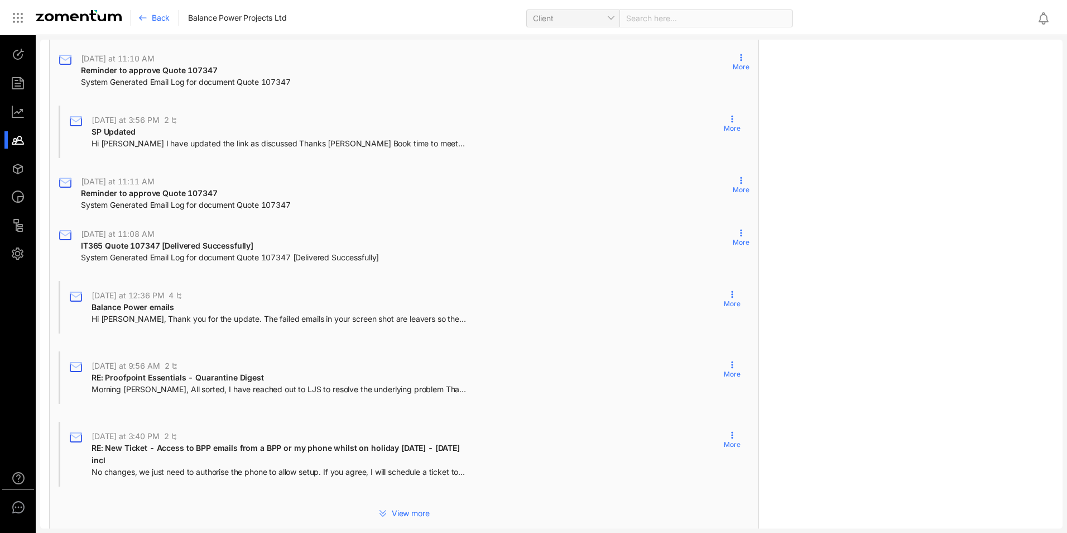
click at [360, 317] on span "Hi [PERSON_NAME], Thank you for the update. The failed emails in your screen sh…" at bounding box center [279, 318] width 375 height 11
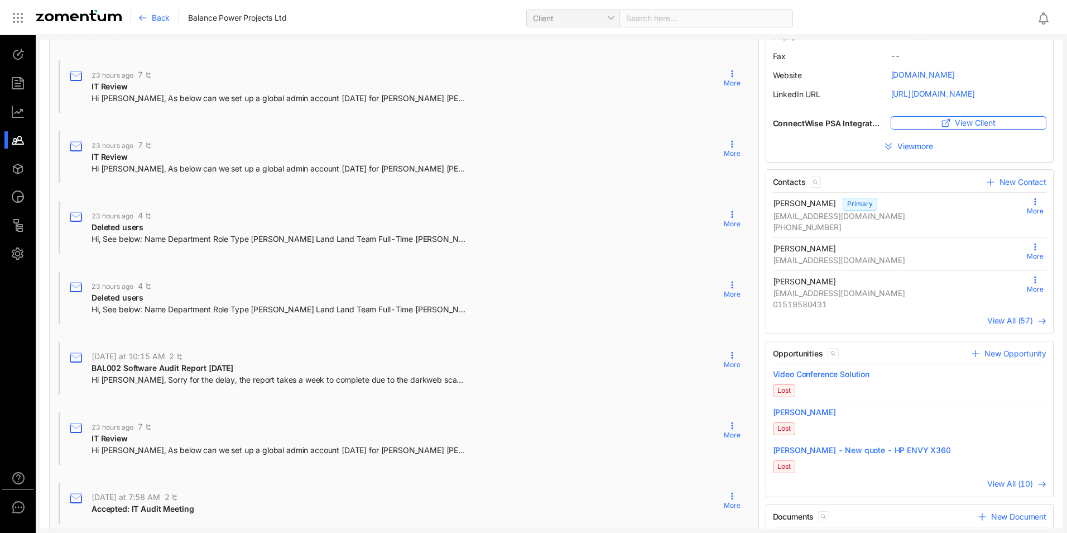
scroll to position [0, 0]
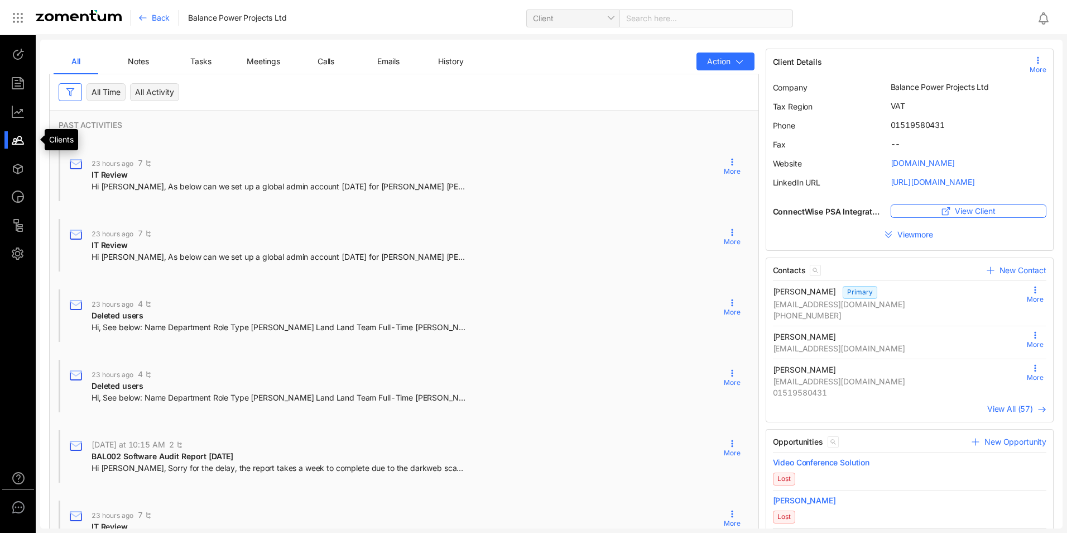
click at [14, 136] on div at bounding box center [23, 139] width 24 height 17
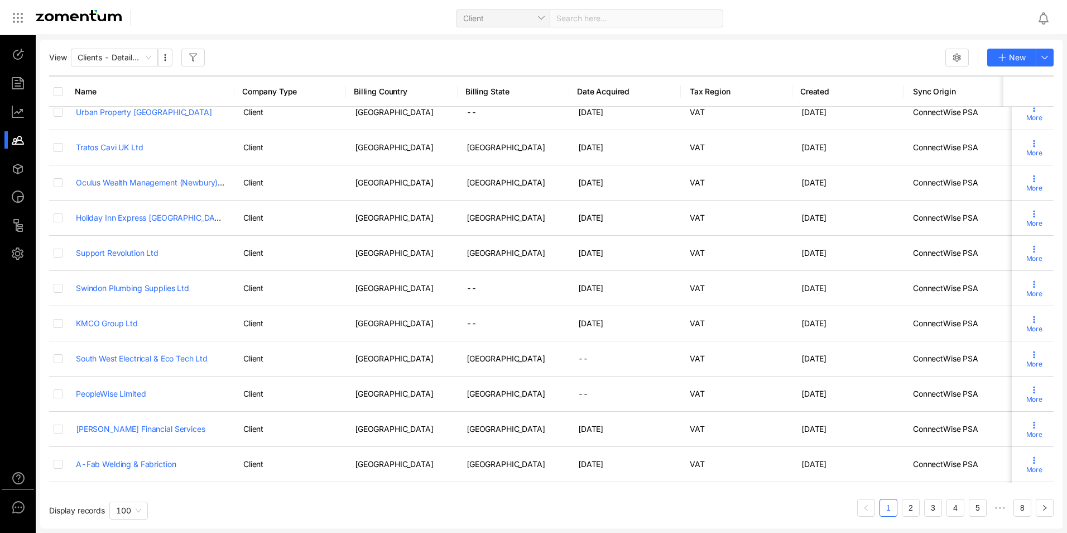
scroll to position [203, 0]
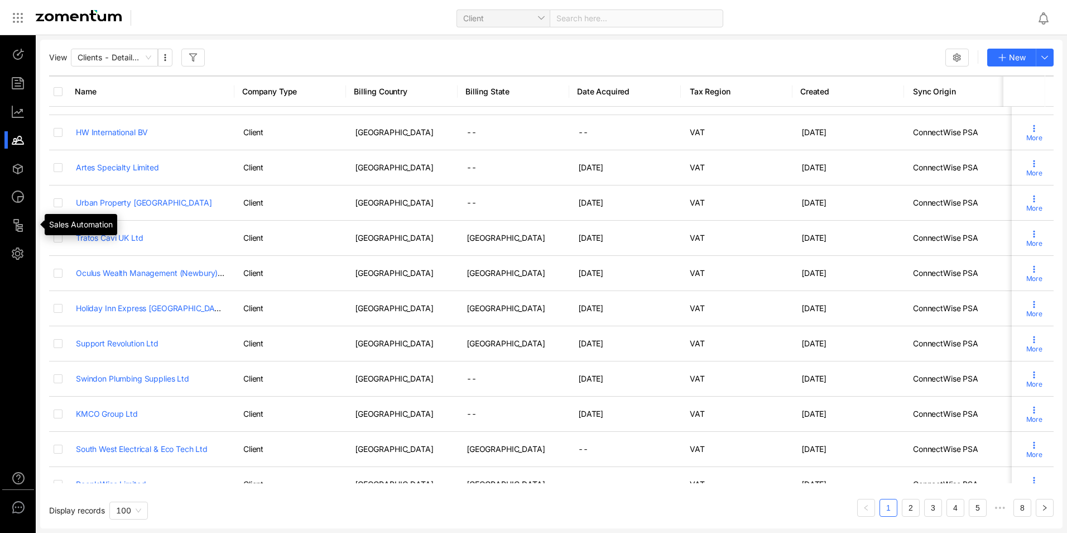
click at [20, 198] on div at bounding box center [23, 196] width 24 height 17
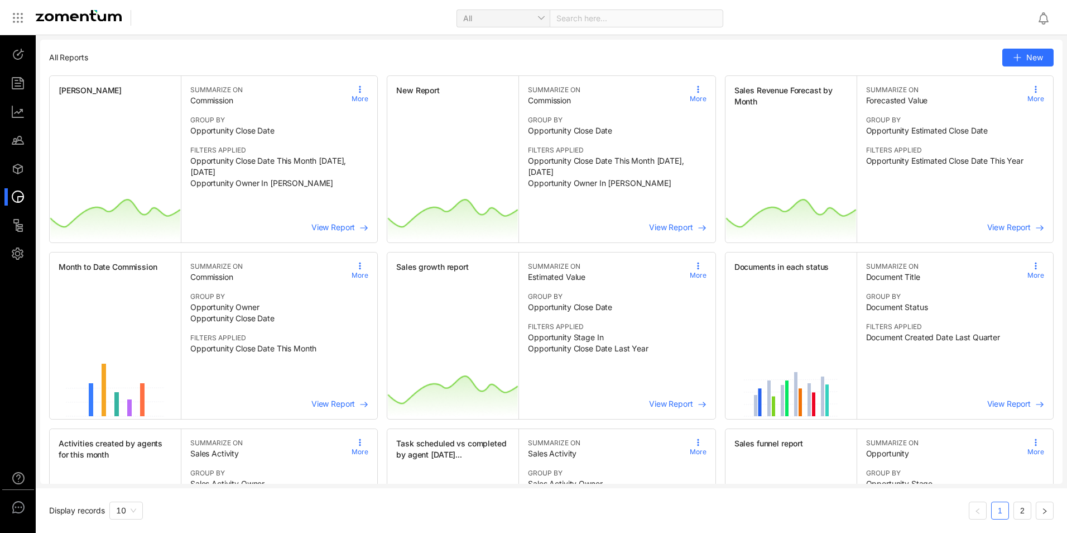
click at [13, 195] on div at bounding box center [23, 196] width 24 height 17
click at [377, 178] on div "[PERSON_NAME] More SUMMARIZE ON Commission GROUP BY Opportunity Close Date FILT…" at bounding box center [551, 423] width 1005 height 697
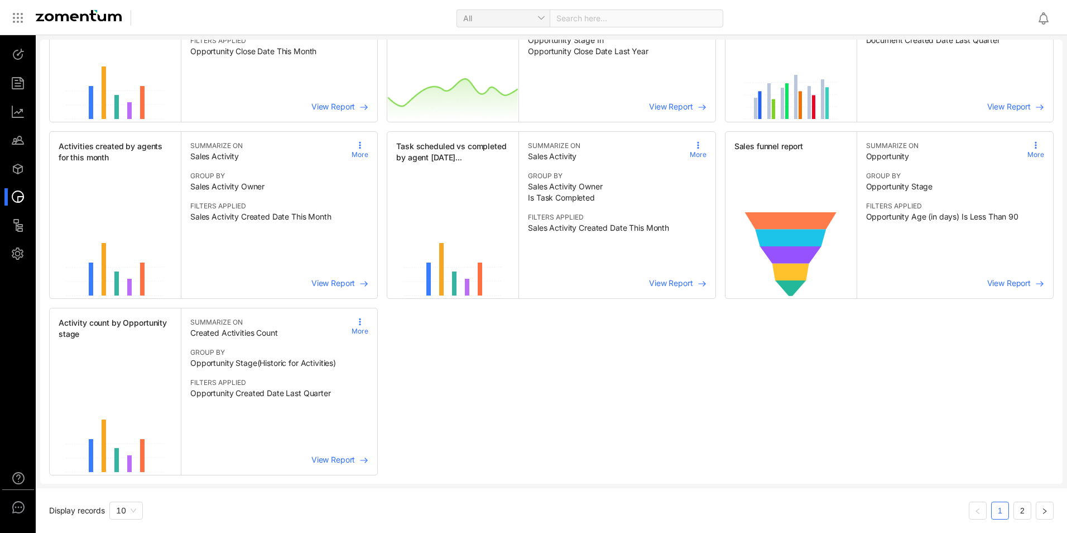
scroll to position [298, 0]
click at [1003, 281] on span "View Report" at bounding box center [1010, 281] width 44 height 9
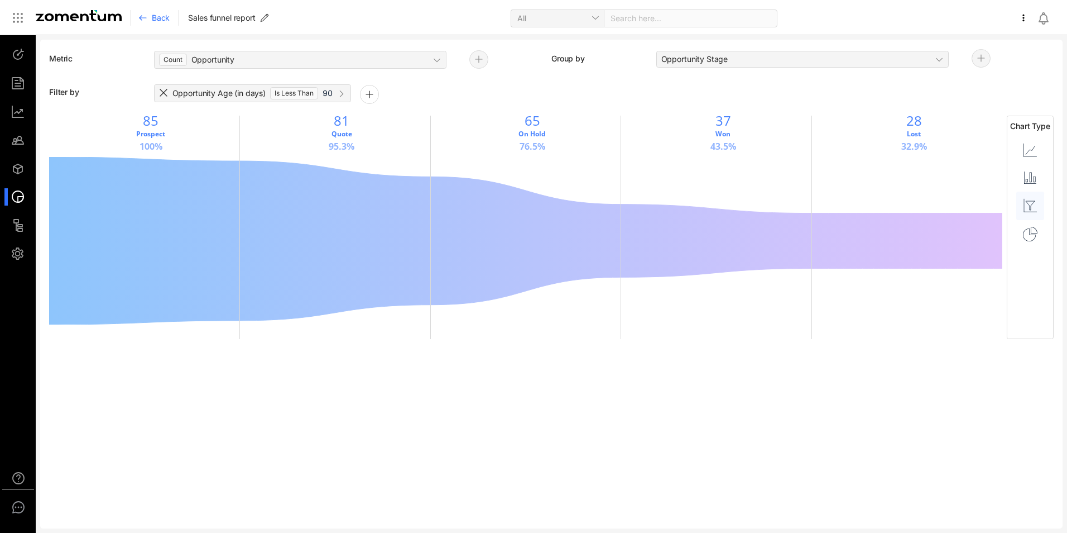
click at [25, 199] on div at bounding box center [23, 196] width 24 height 17
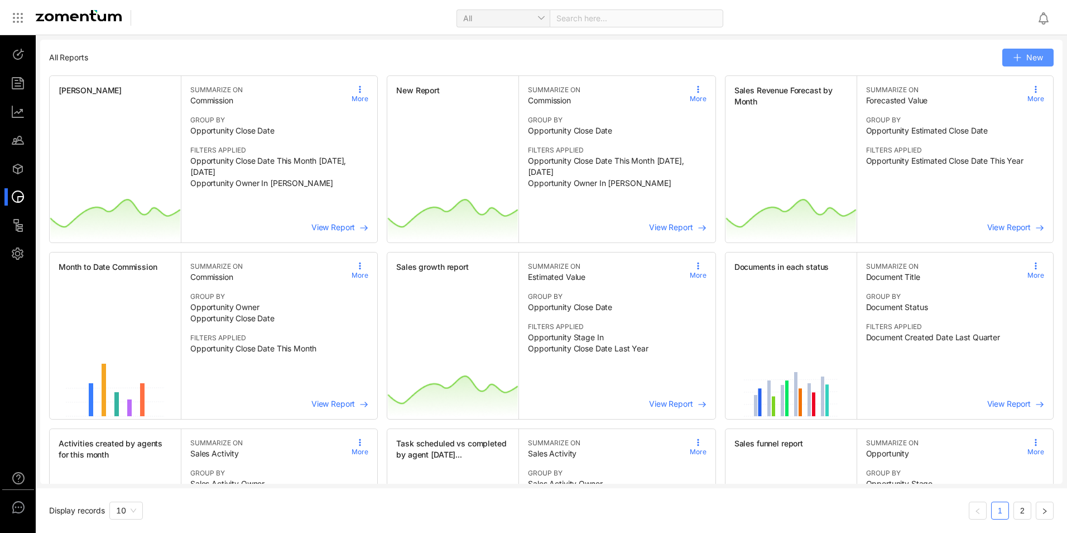
click at [1015, 58] on button "New" at bounding box center [1028, 58] width 51 height 18
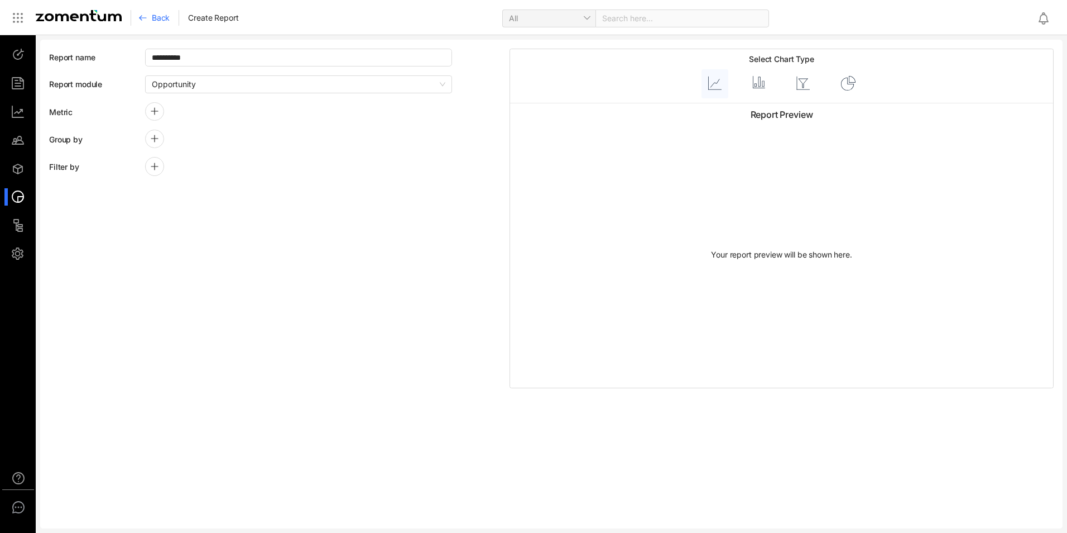
click at [155, 110] on icon at bounding box center [154, 111] width 9 height 9
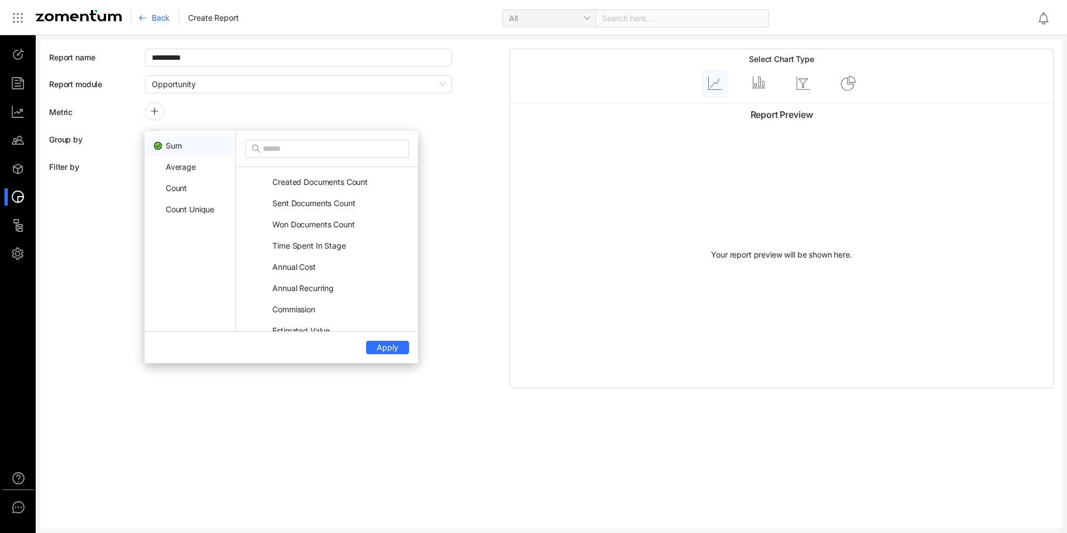
click at [157, 110] on icon at bounding box center [154, 111] width 9 height 9
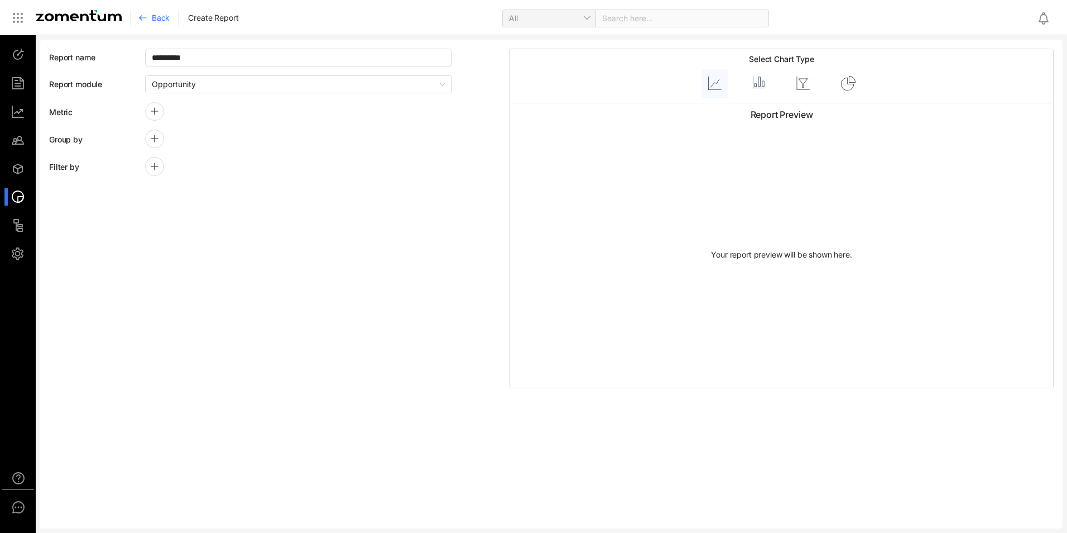
click at [156, 140] on icon at bounding box center [154, 138] width 9 height 9
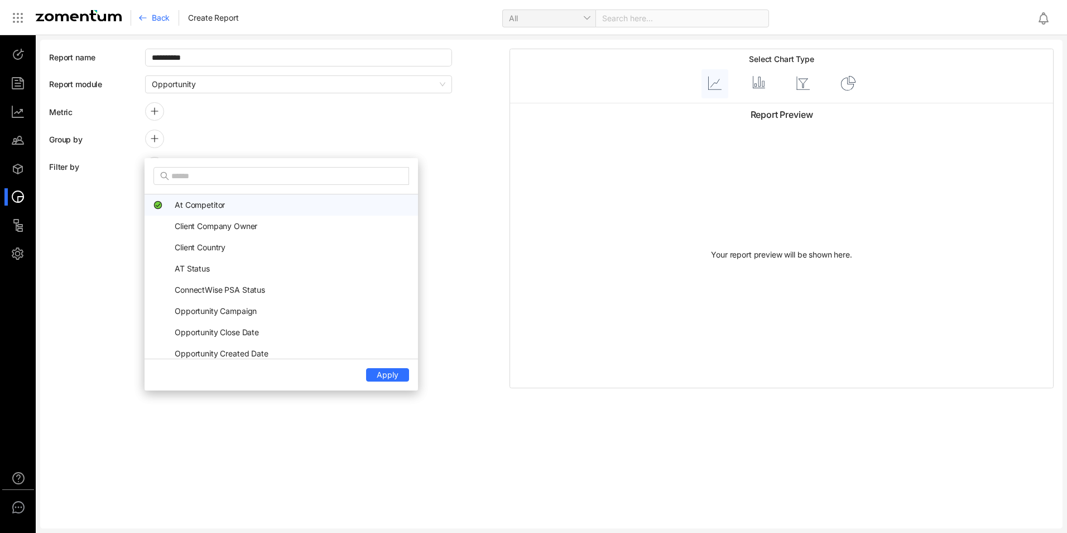
click at [156, 140] on icon at bounding box center [154, 138] width 9 height 9
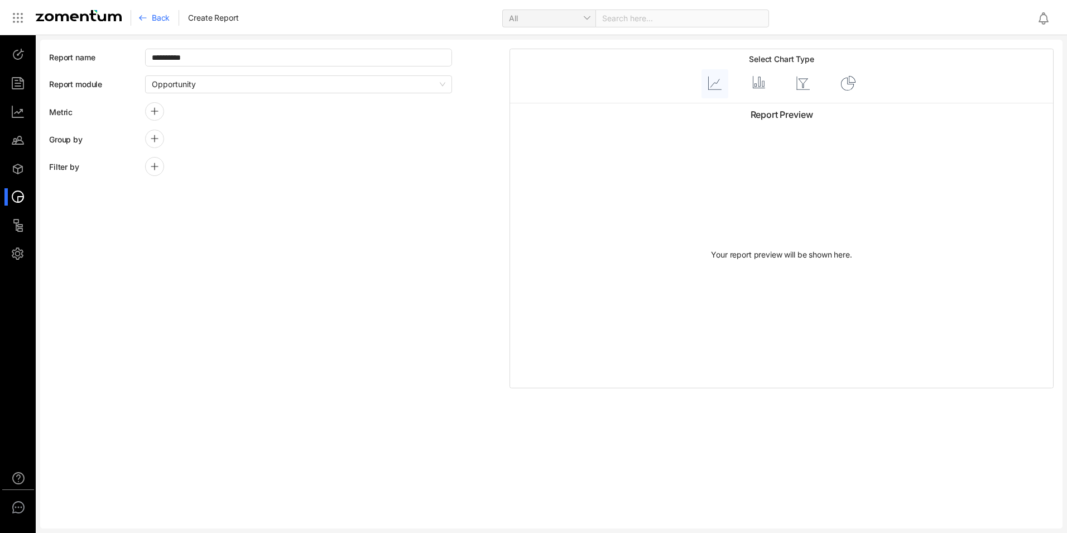
click at [155, 163] on icon at bounding box center [154, 166] width 9 height 9
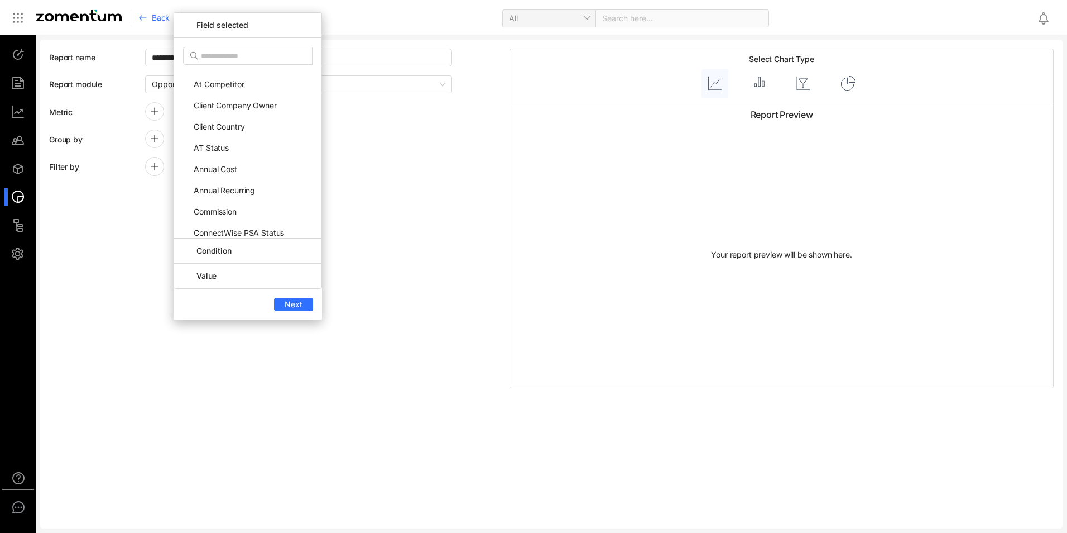
click at [403, 197] on div "**********" at bounding box center [279, 218] width 461 height 339
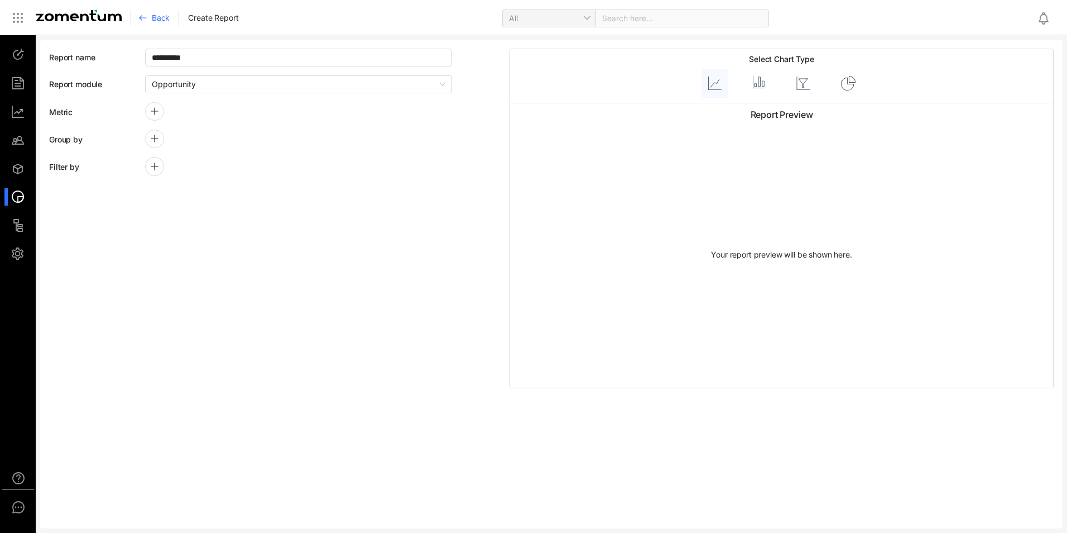
click at [161, 169] on div at bounding box center [154, 166] width 19 height 18
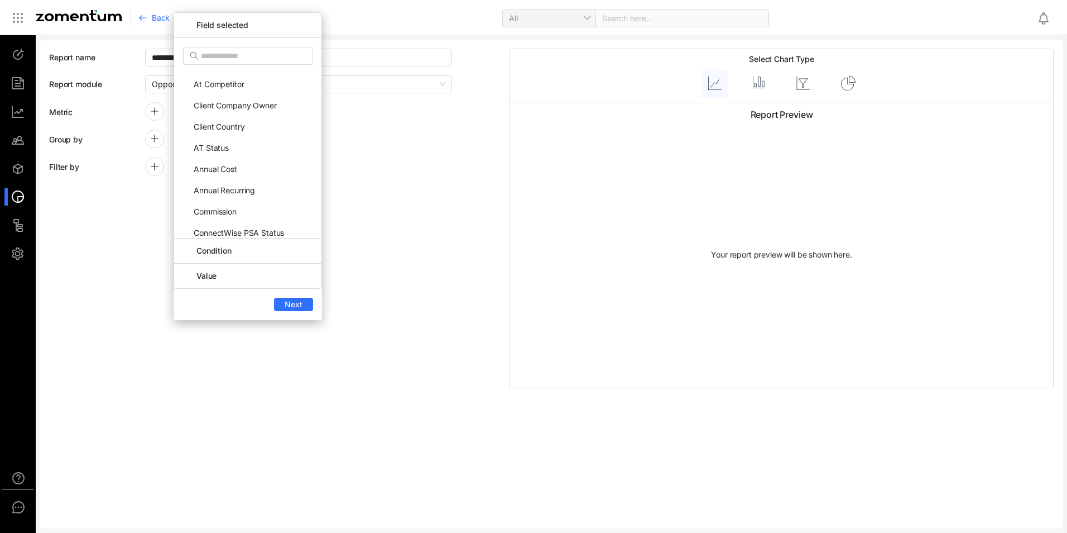
click at [161, 169] on div at bounding box center [154, 166] width 19 height 18
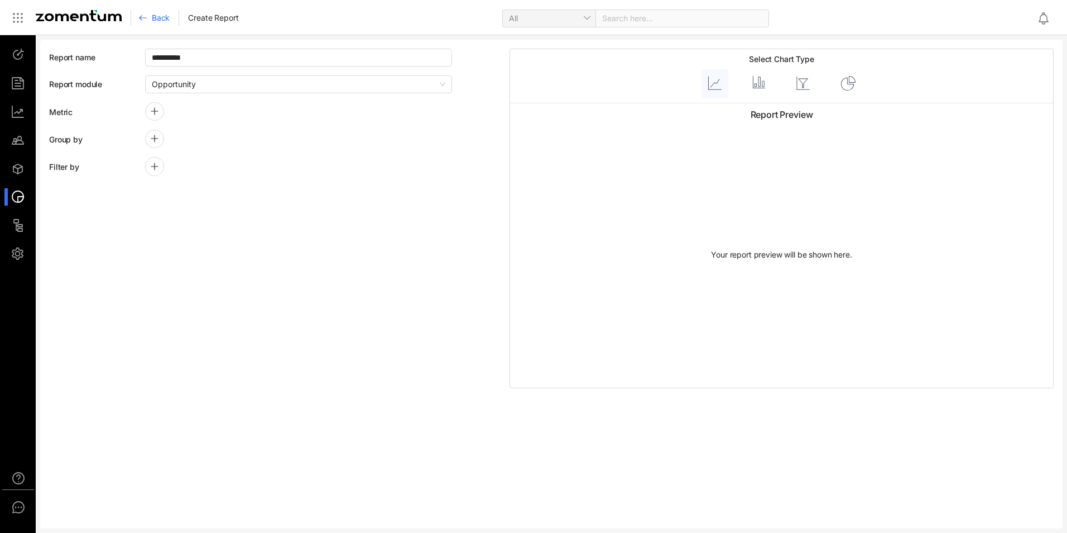
click at [154, 16] on span "Back" at bounding box center [161, 17] width 18 height 11
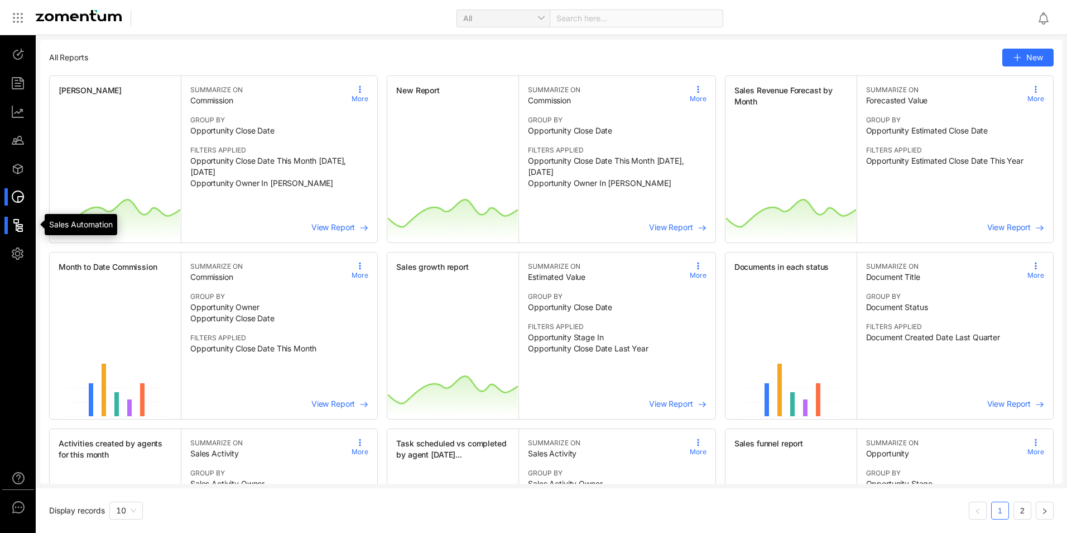
click at [18, 228] on div at bounding box center [23, 225] width 24 height 17
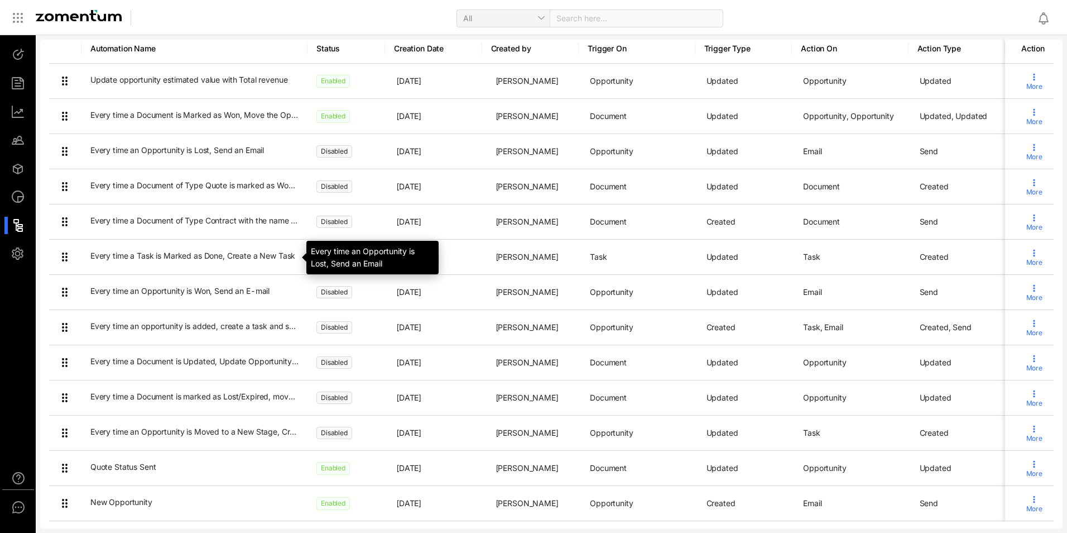
scroll to position [115, 0]
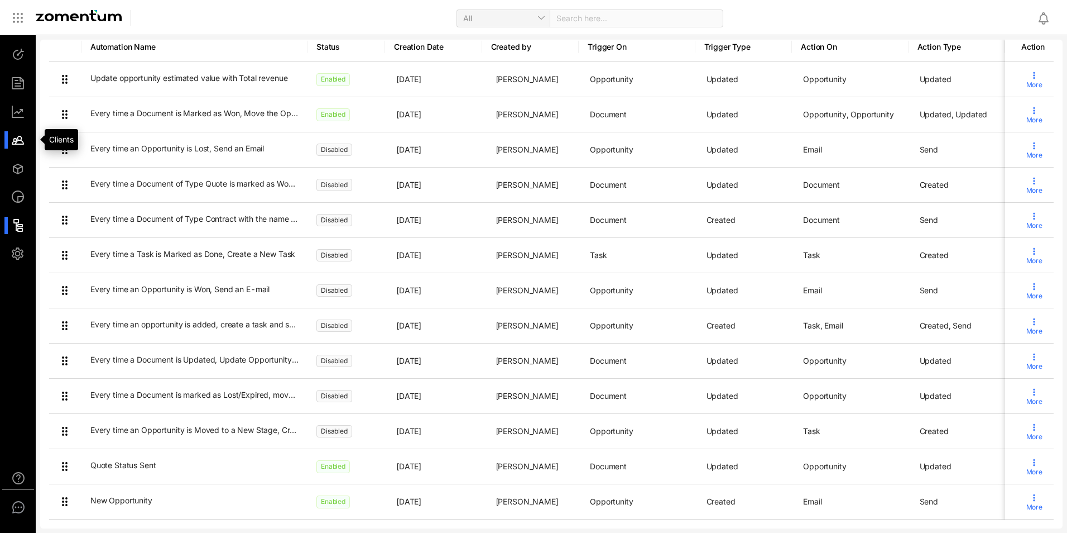
click at [17, 142] on div at bounding box center [23, 139] width 24 height 17
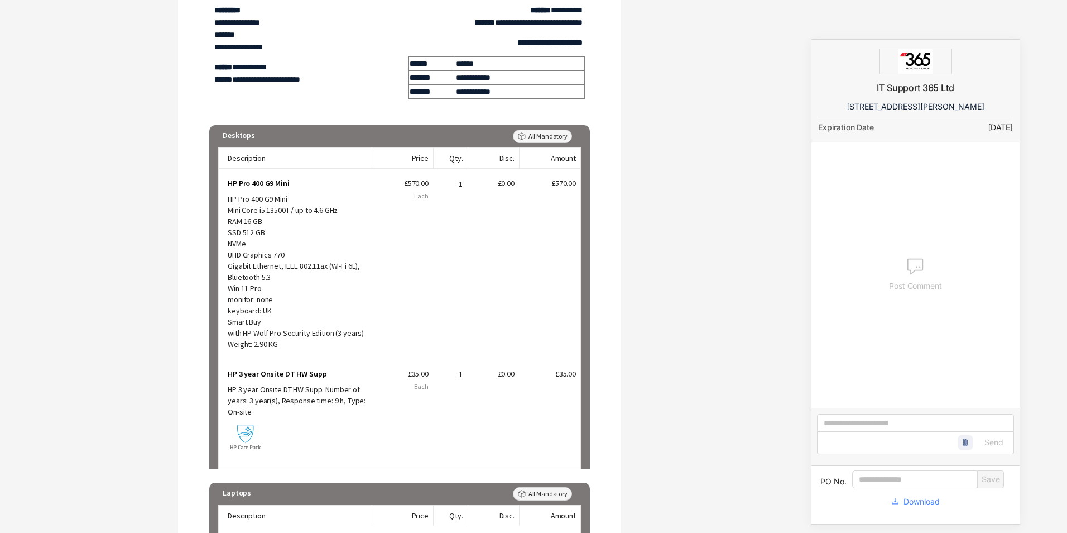
scroll to position [263, 0]
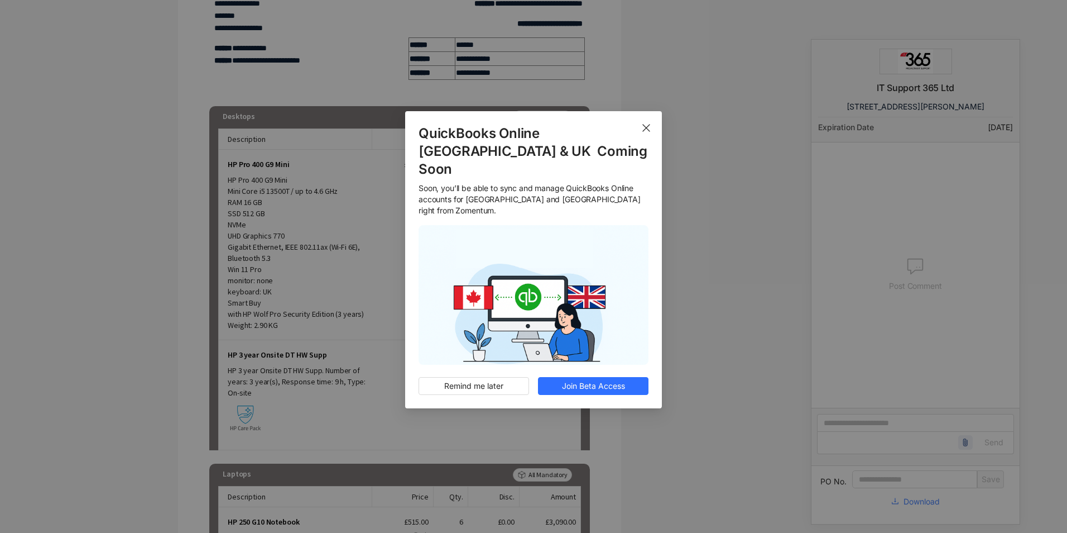
click at [653, 142] on span "Close" at bounding box center [646, 126] width 31 height 31
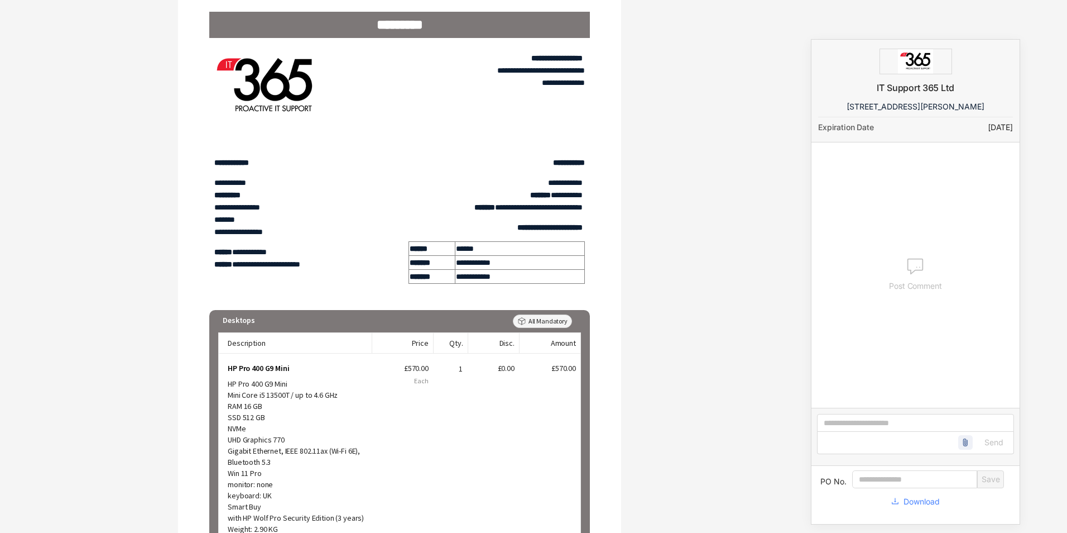
scroll to position [0, 0]
